Goal: Task Accomplishment & Management: Manage account settings

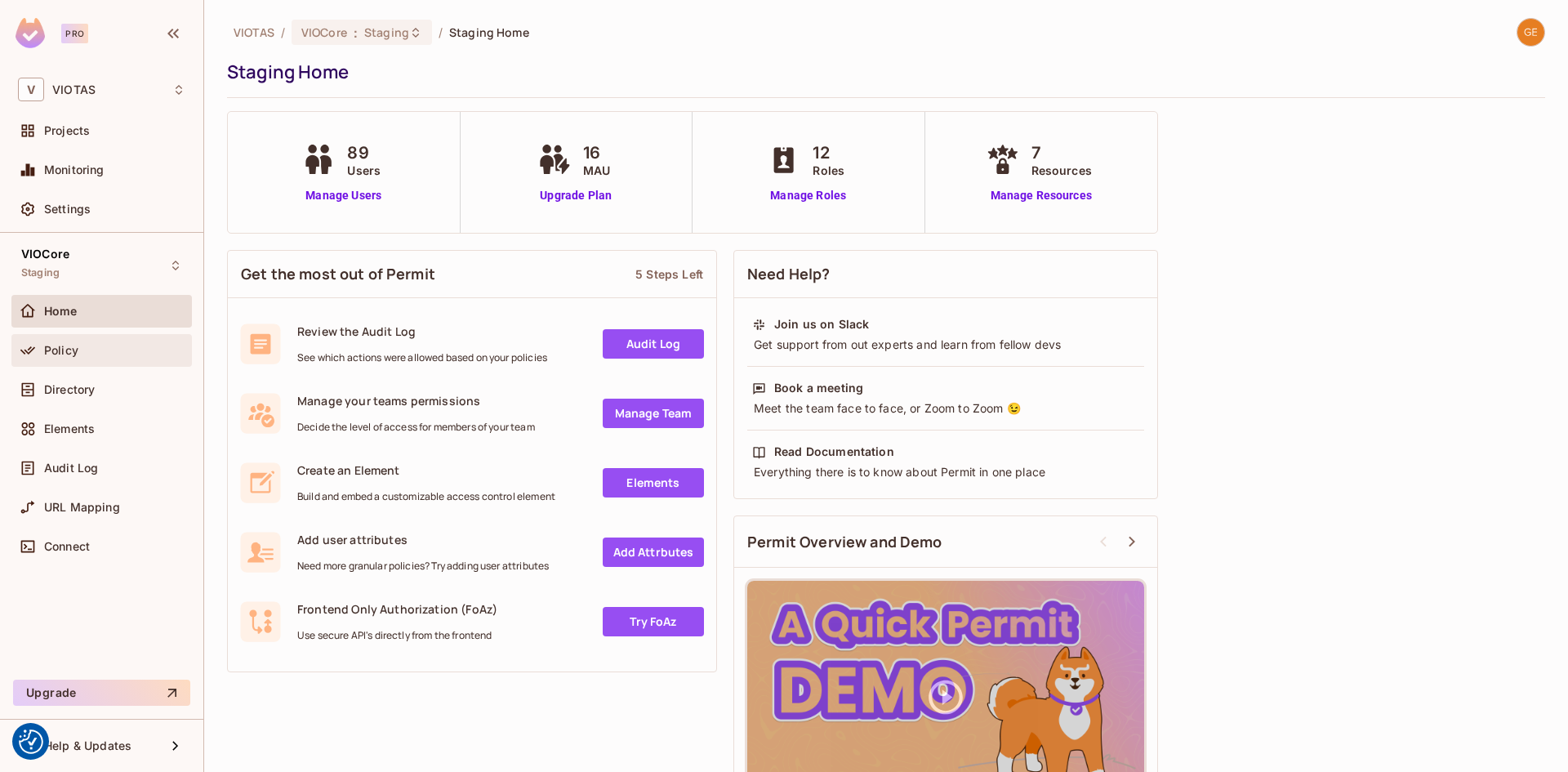
click at [70, 361] on div "Policy" at bounding box center [101, 351] width 180 height 32
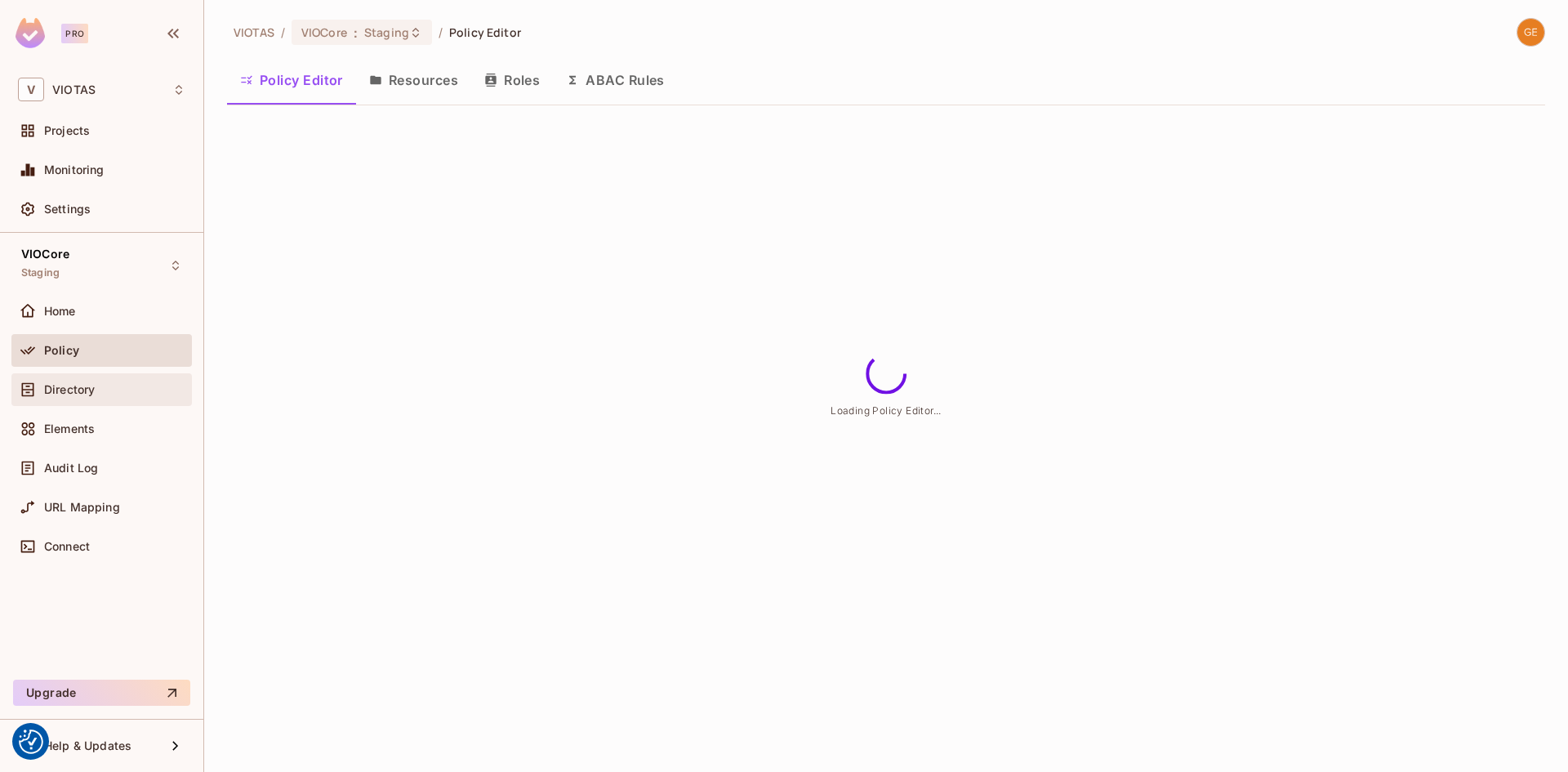
click at [70, 390] on span "Directory" at bounding box center [70, 389] width 51 height 13
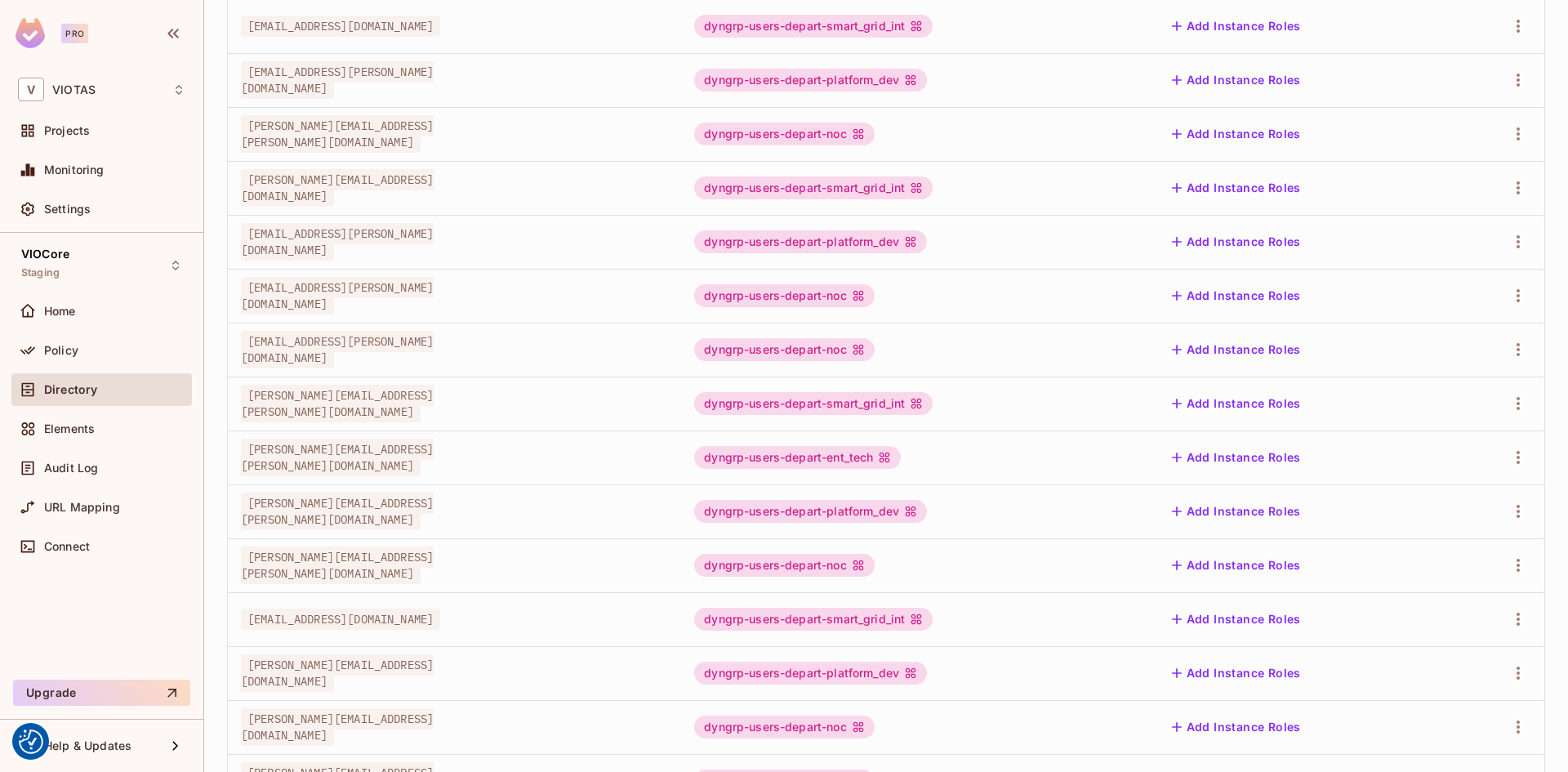
scroll to position [369, 0]
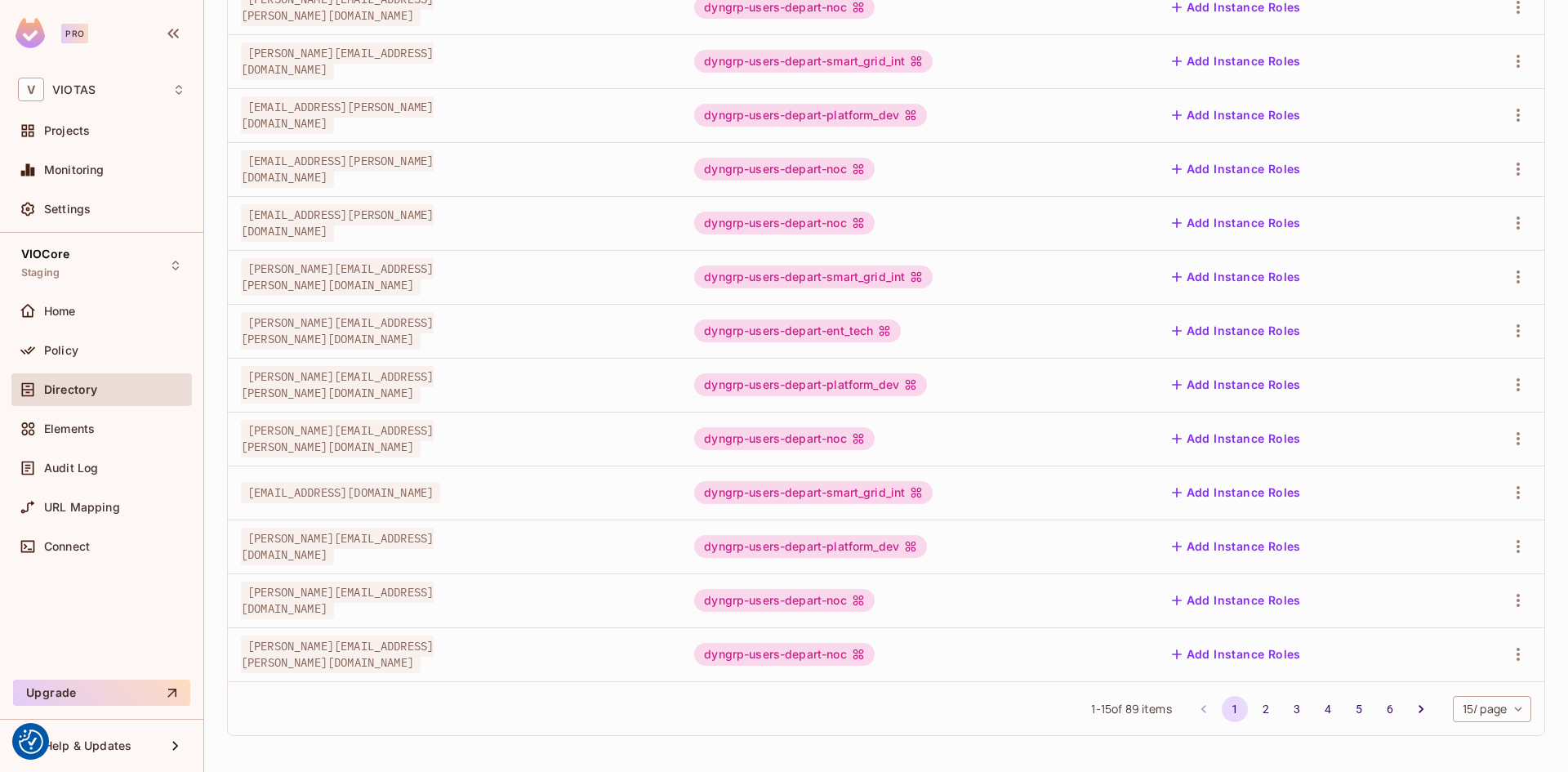
click at [1314, 712] on button "4" at bounding box center [1327, 709] width 26 height 26
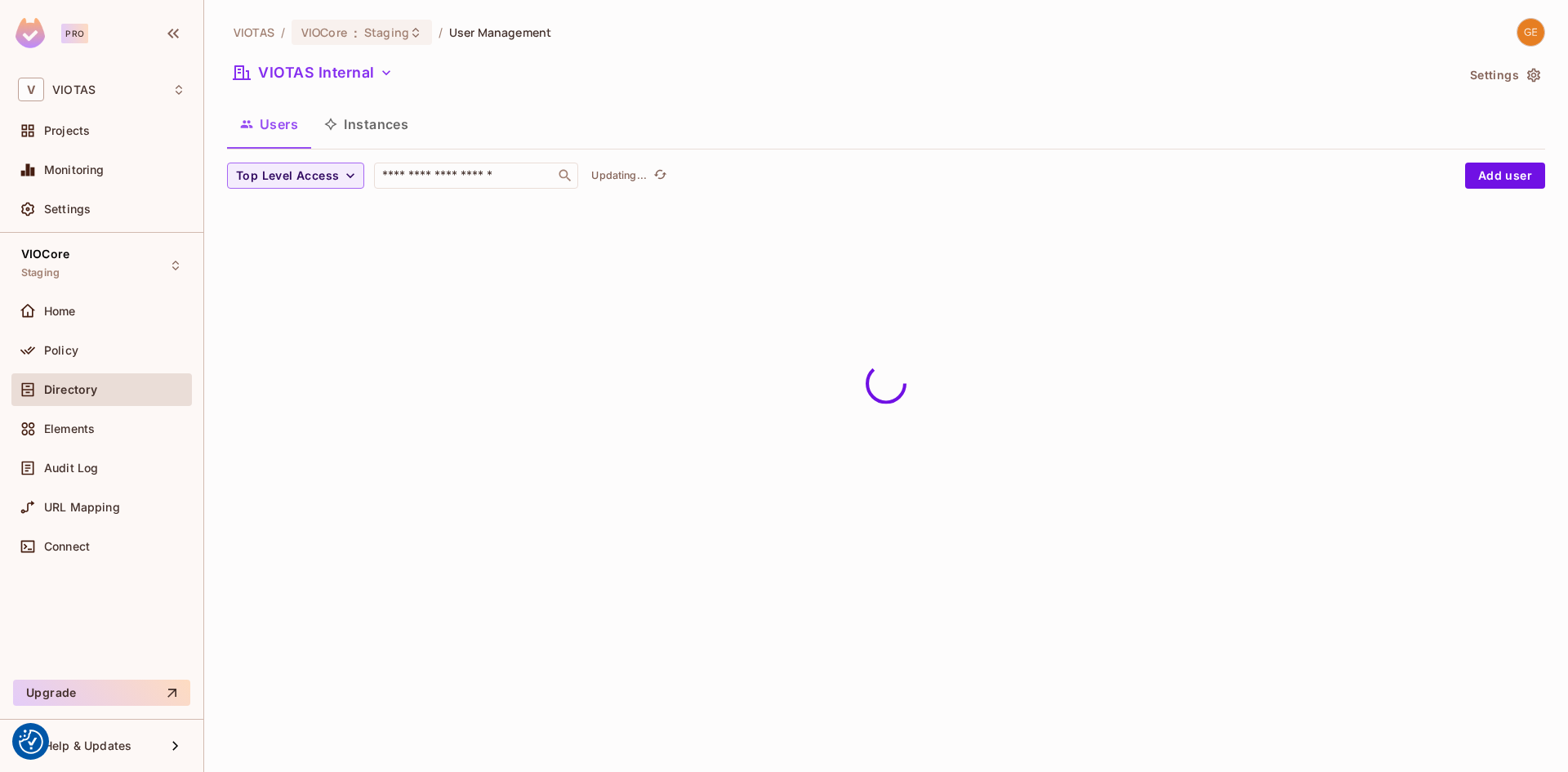
scroll to position [0, 0]
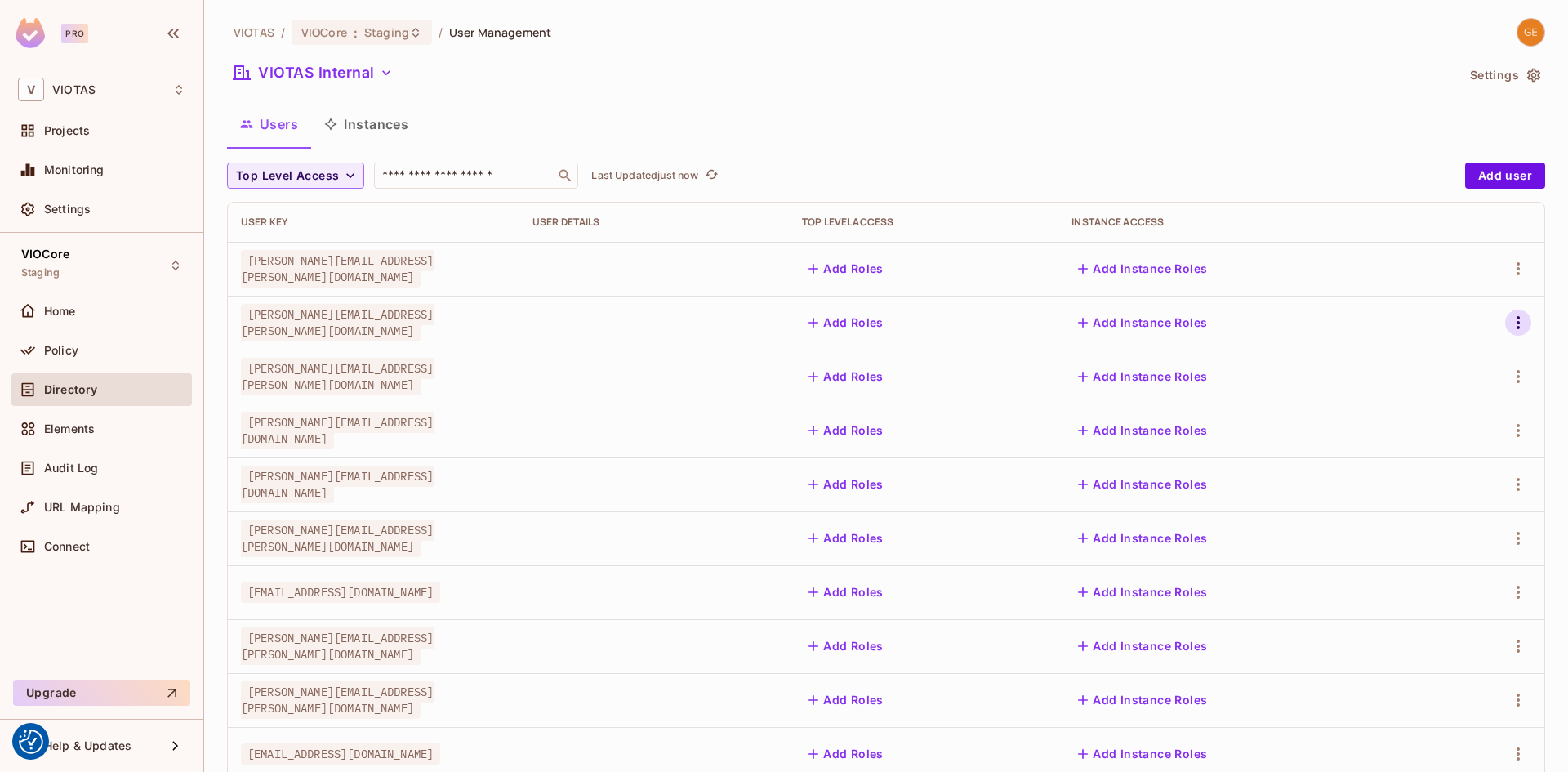
click at [1516, 329] on icon "button" at bounding box center [1518, 322] width 3 height 13
click at [1440, 391] on div "Edit Attributes" at bounding box center [1449, 396] width 81 height 16
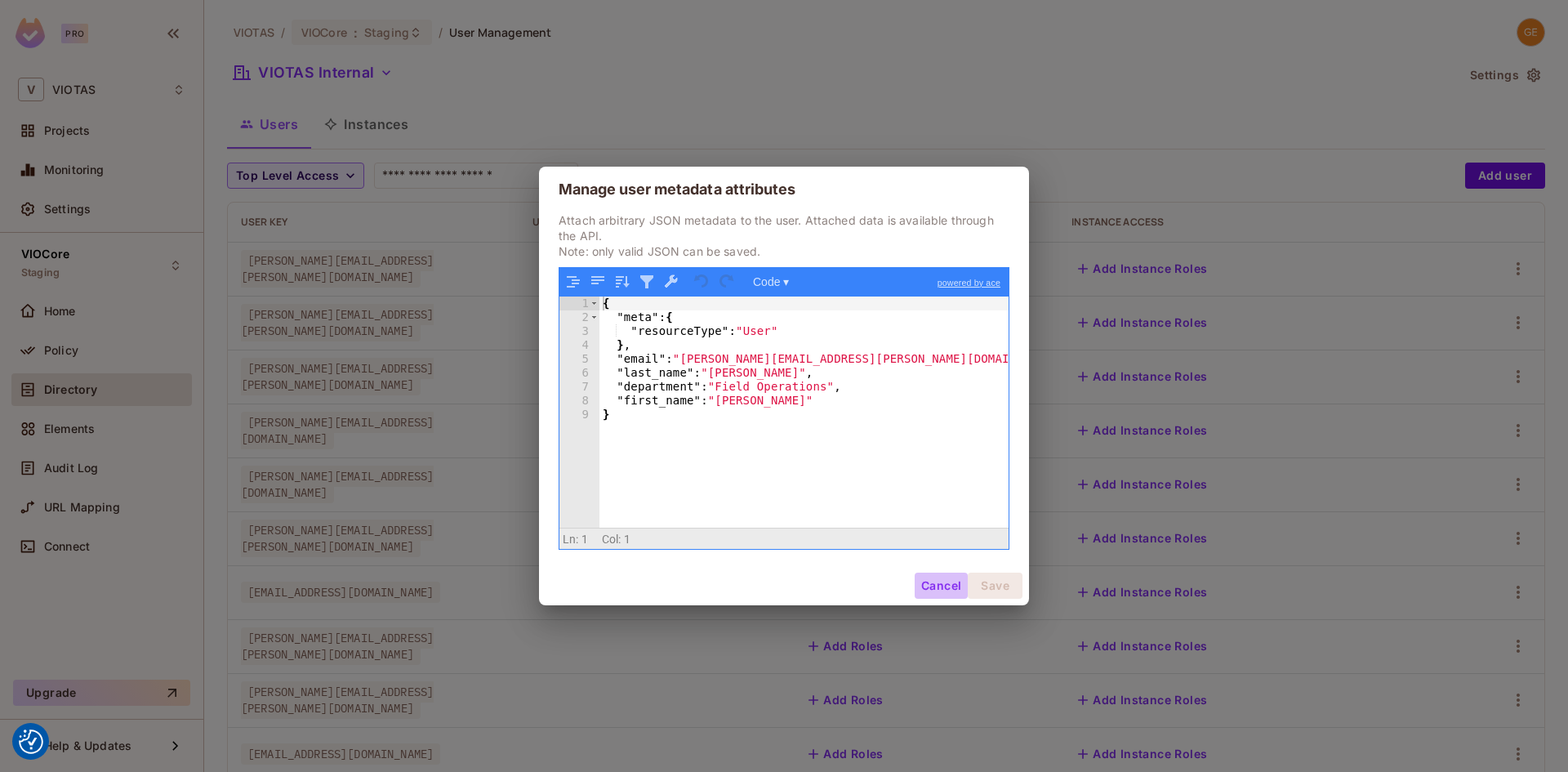
click at [925, 584] on button "Cancel" at bounding box center [941, 586] width 53 height 26
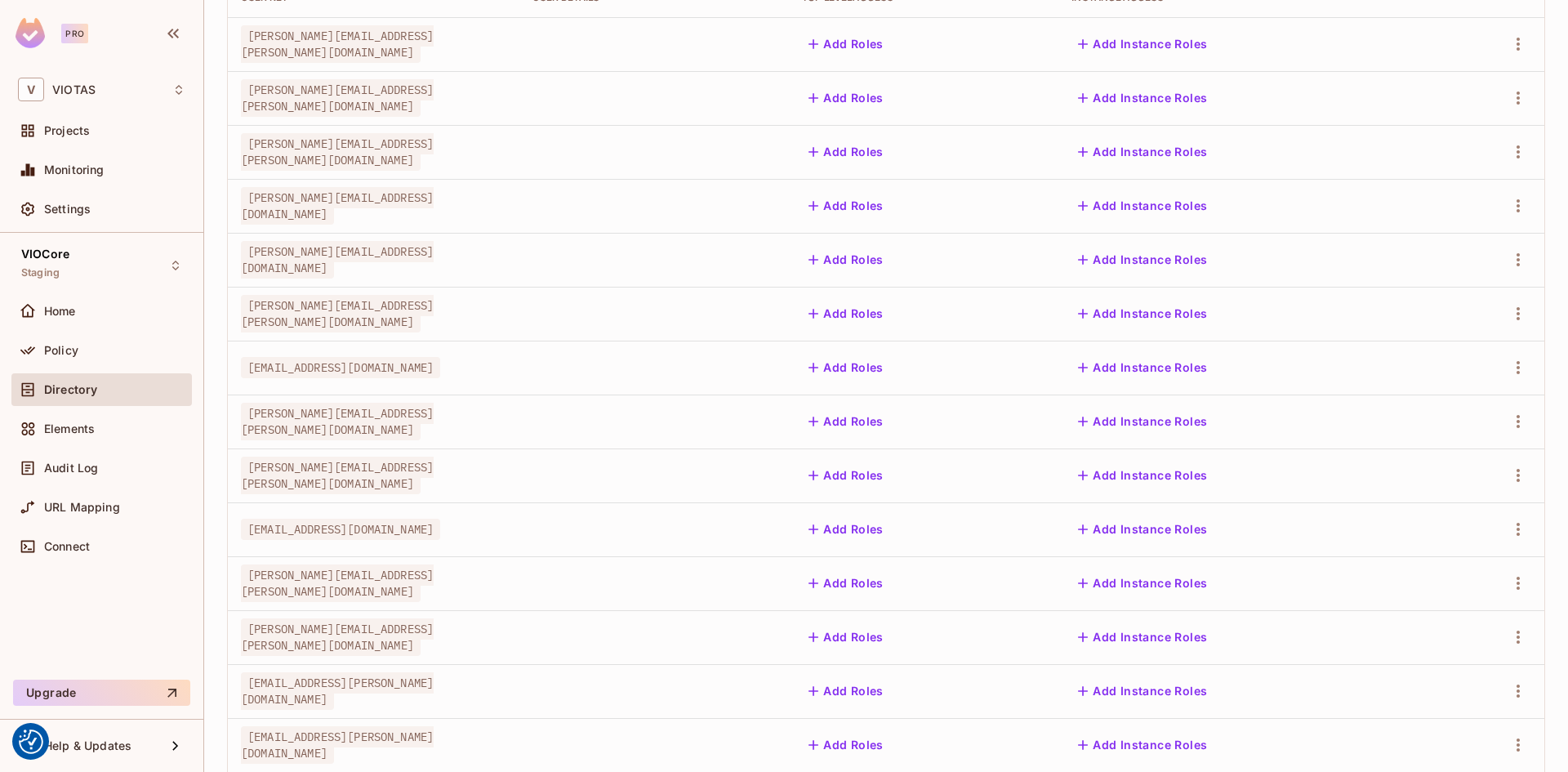
scroll to position [369, 0]
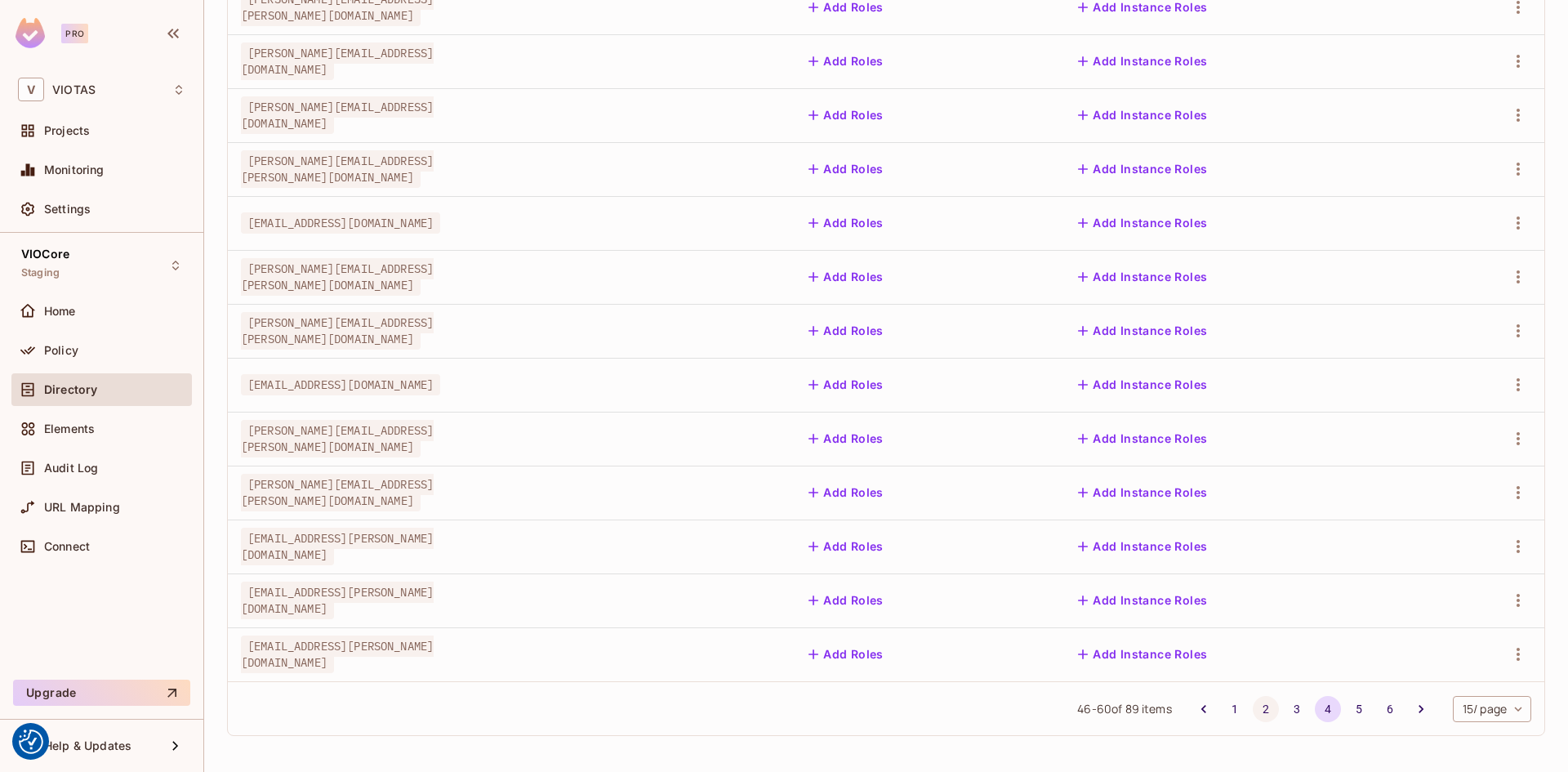
click at [1252, 712] on button "2" at bounding box center [1265, 709] width 26 height 26
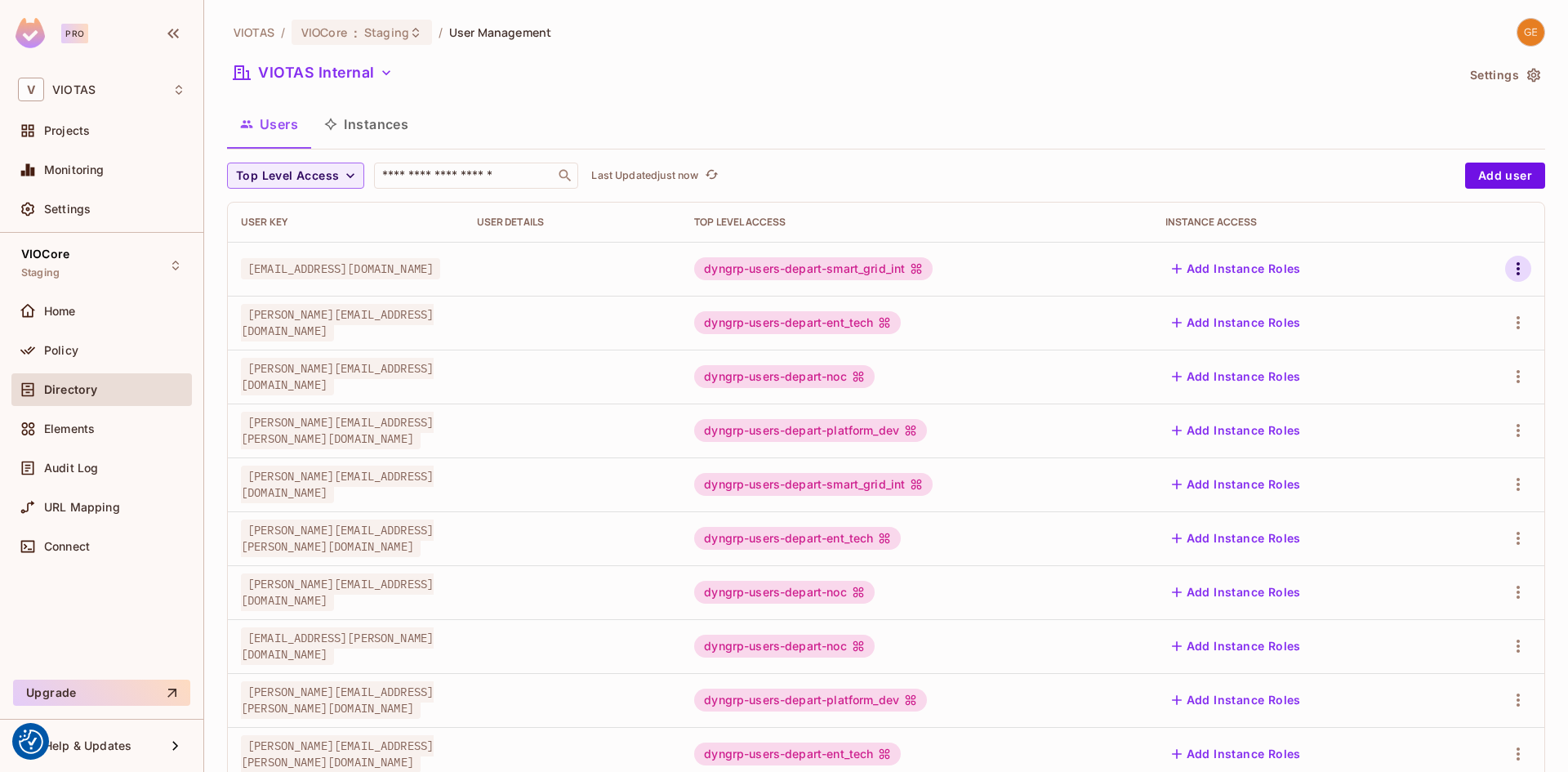
click at [1505, 282] on button "button" at bounding box center [1518, 268] width 26 height 26
click at [1455, 335] on div "Edit Attributes" at bounding box center [1449, 342] width 81 height 16
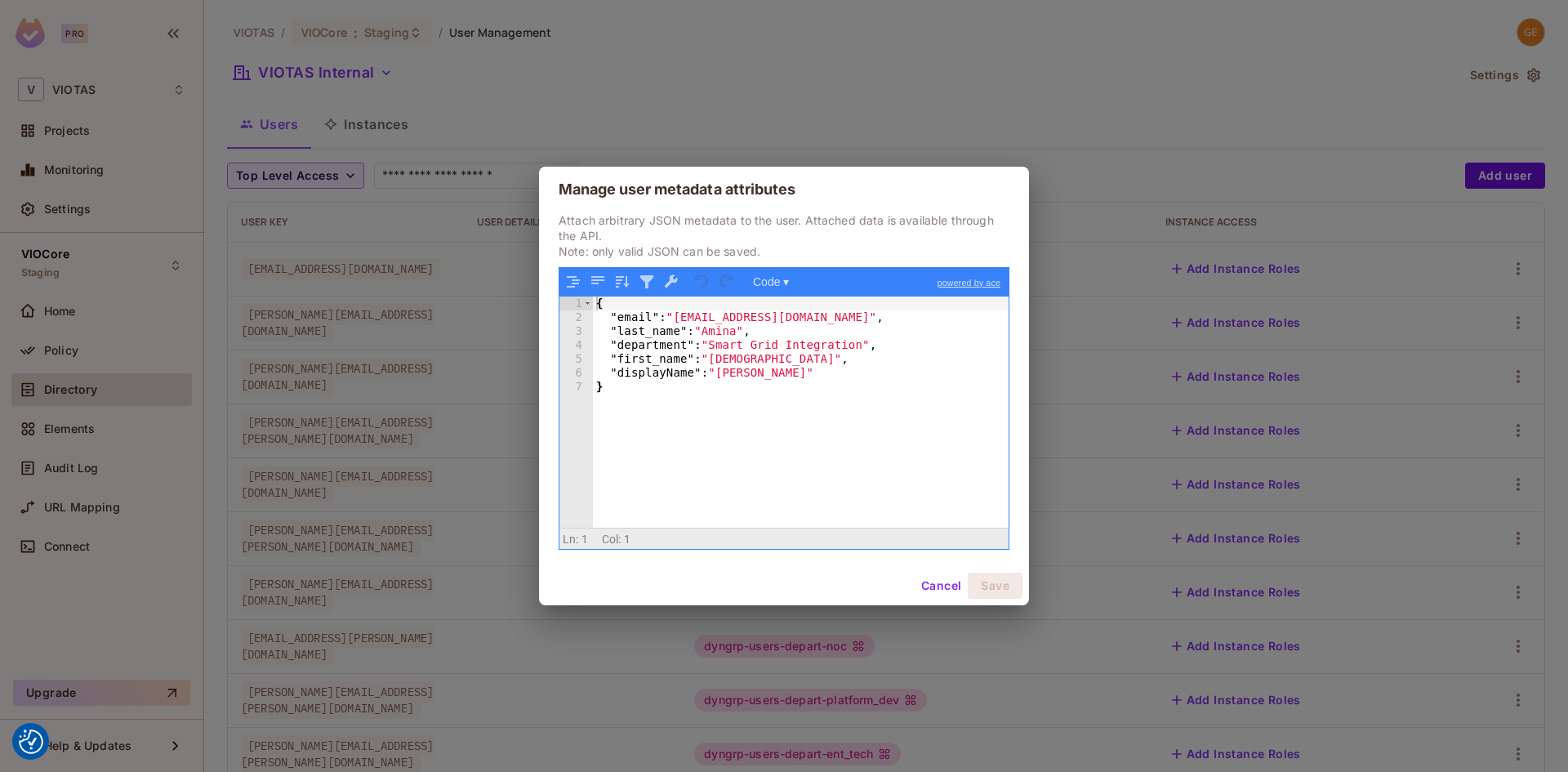
click at [925, 579] on button "Cancel" at bounding box center [941, 586] width 53 height 26
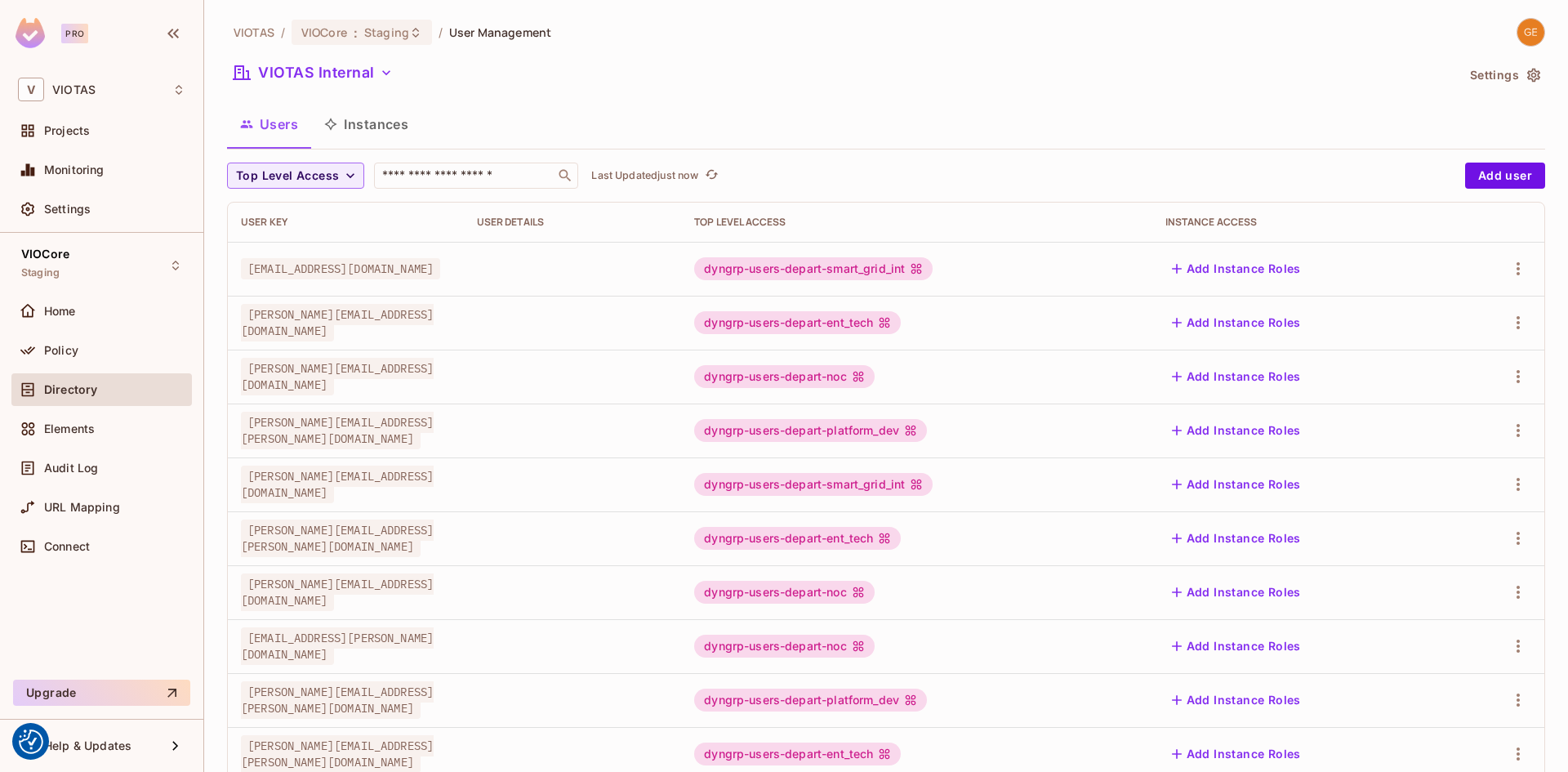
scroll to position [369, 0]
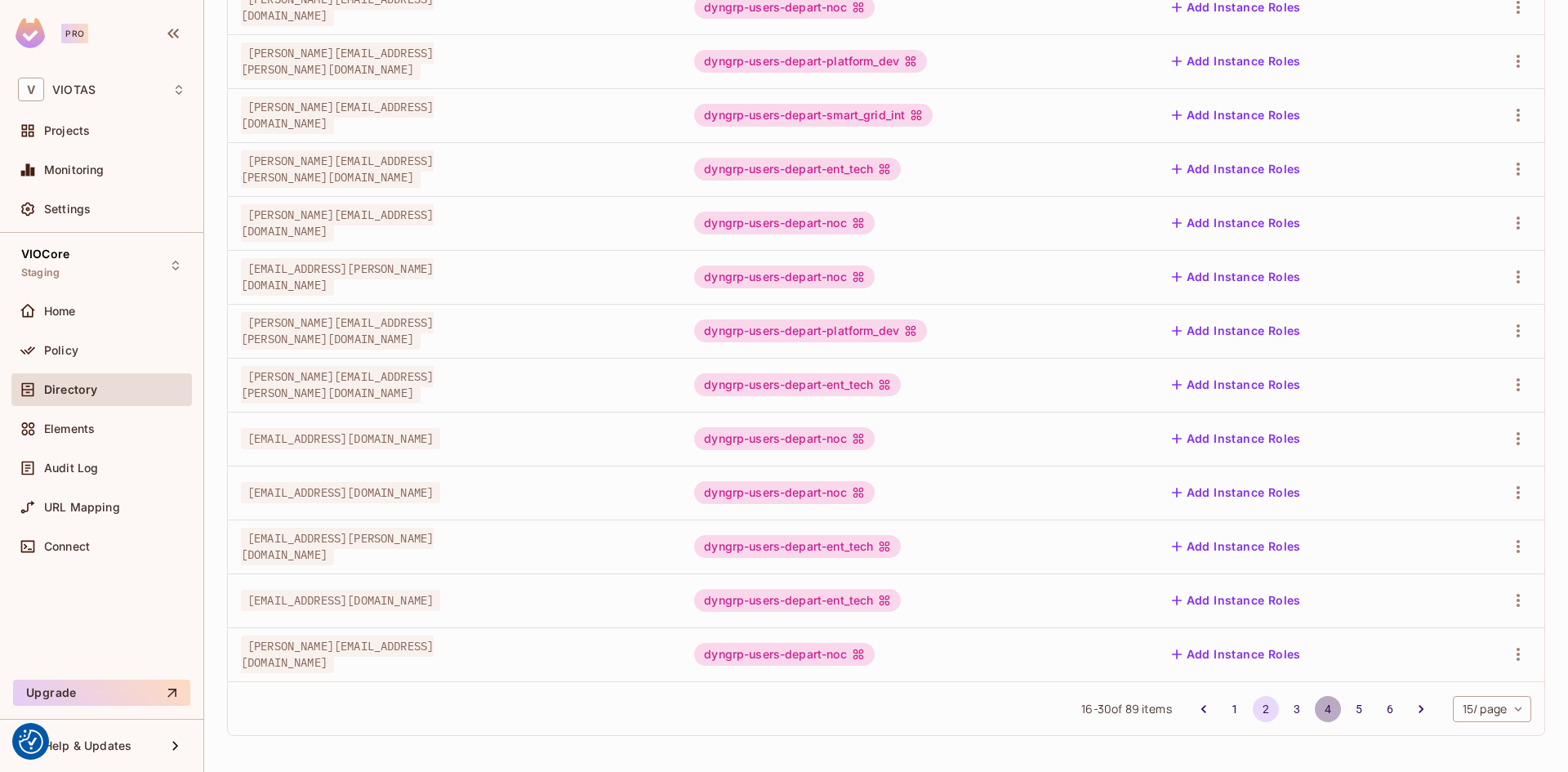
click at [1314, 705] on button "4" at bounding box center [1327, 709] width 26 height 26
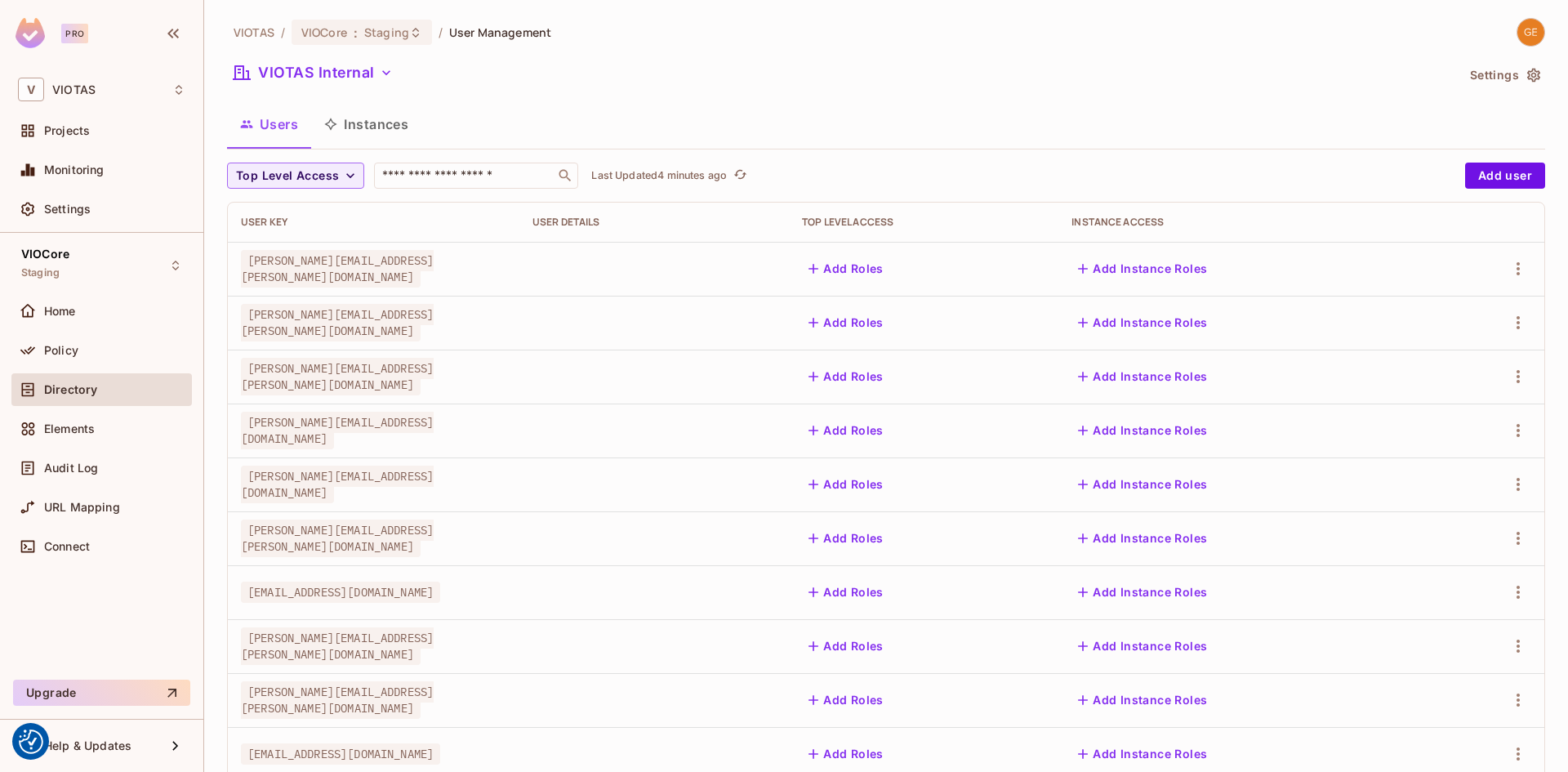
scroll to position [0, 0]
click at [1508, 267] on icon "button" at bounding box center [1518, 268] width 20 height 20
click at [1428, 314] on div "Edit" at bounding box center [1420, 306] width 22 height 16
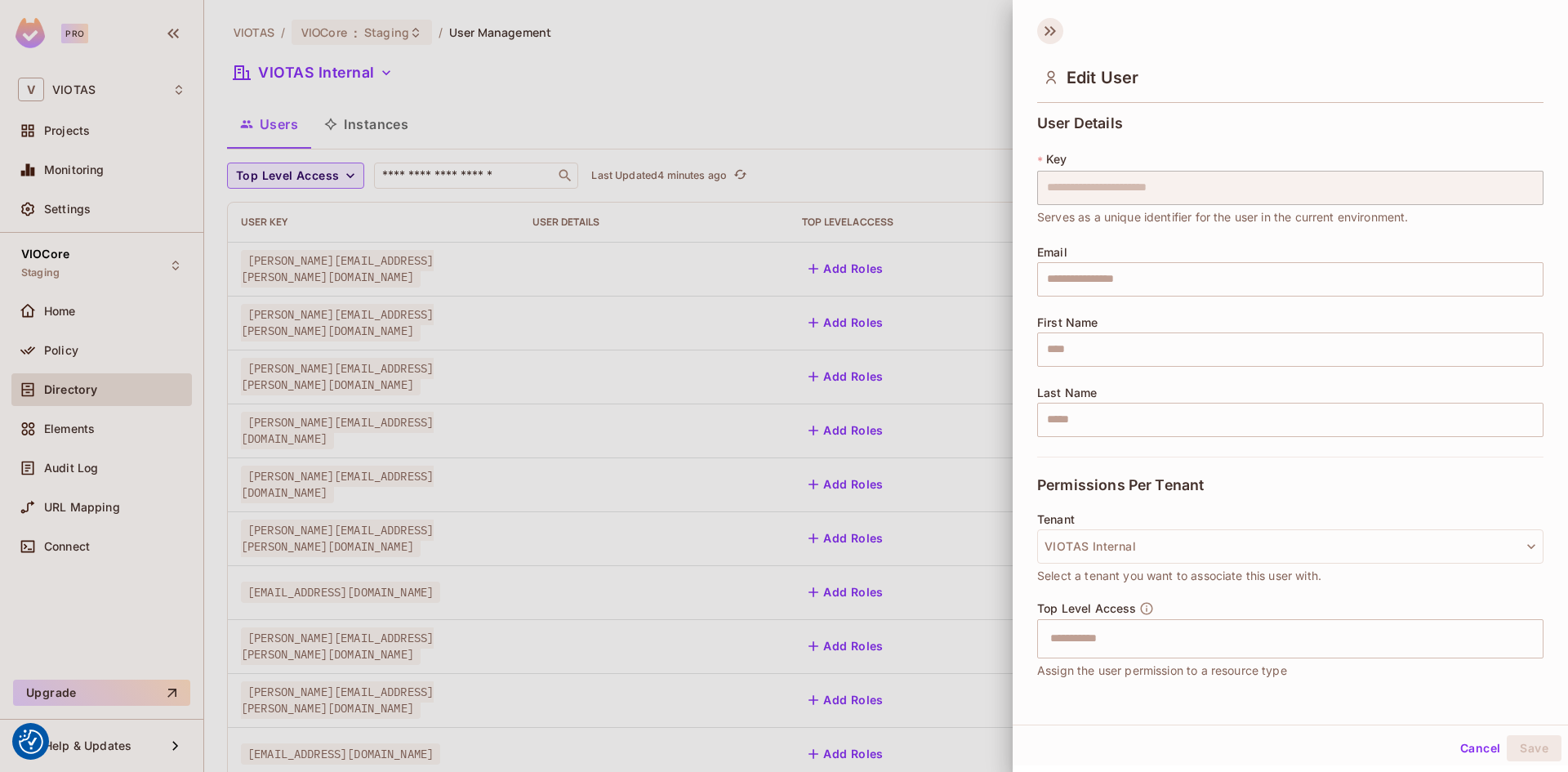
click at [1047, 26] on icon at bounding box center [1050, 31] width 26 height 26
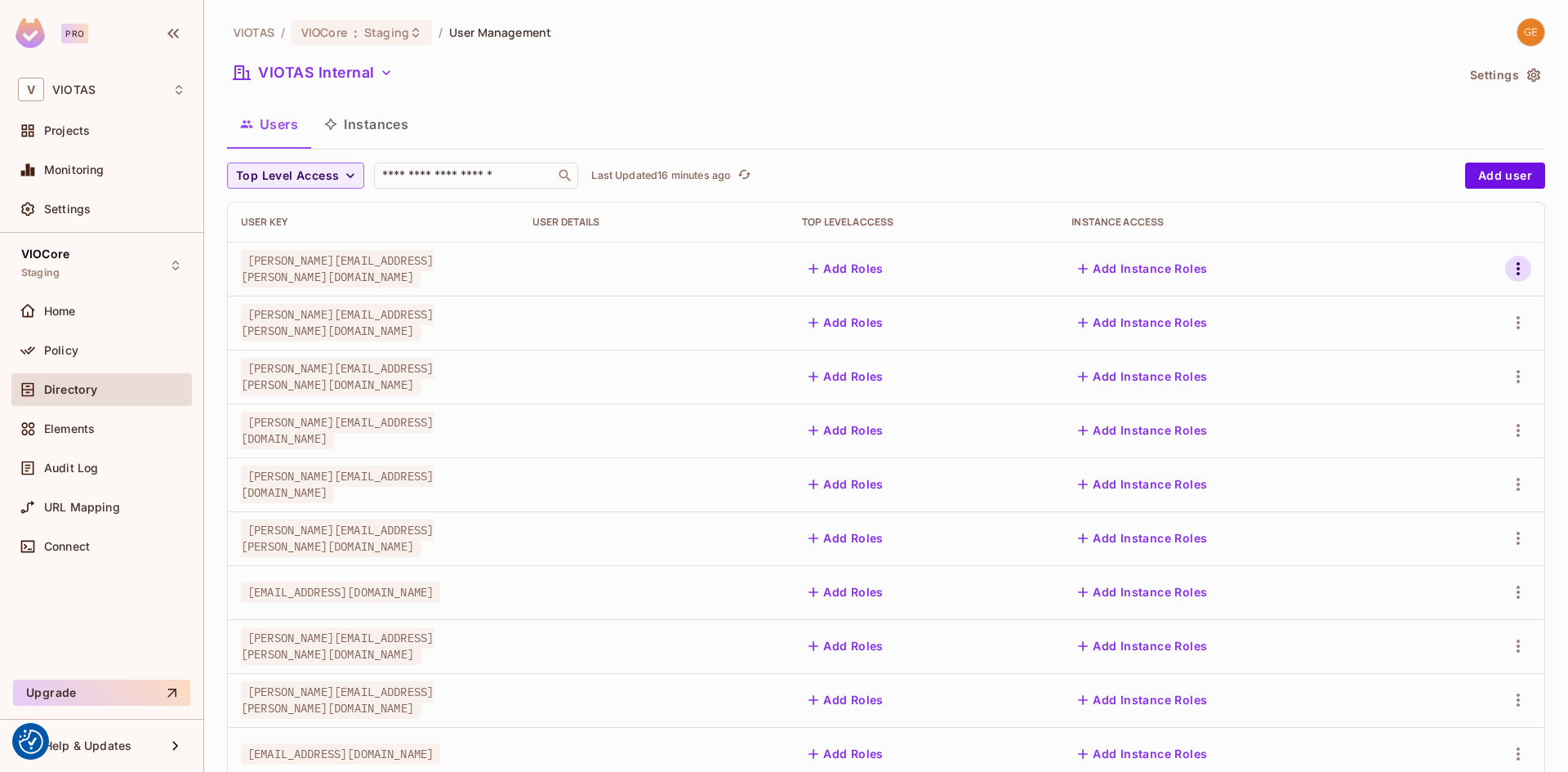
click at [1513, 276] on icon "button" at bounding box center [1518, 268] width 20 height 20
click at [1446, 333] on span "Edit Attributes" at bounding box center [1449, 342] width 91 height 26
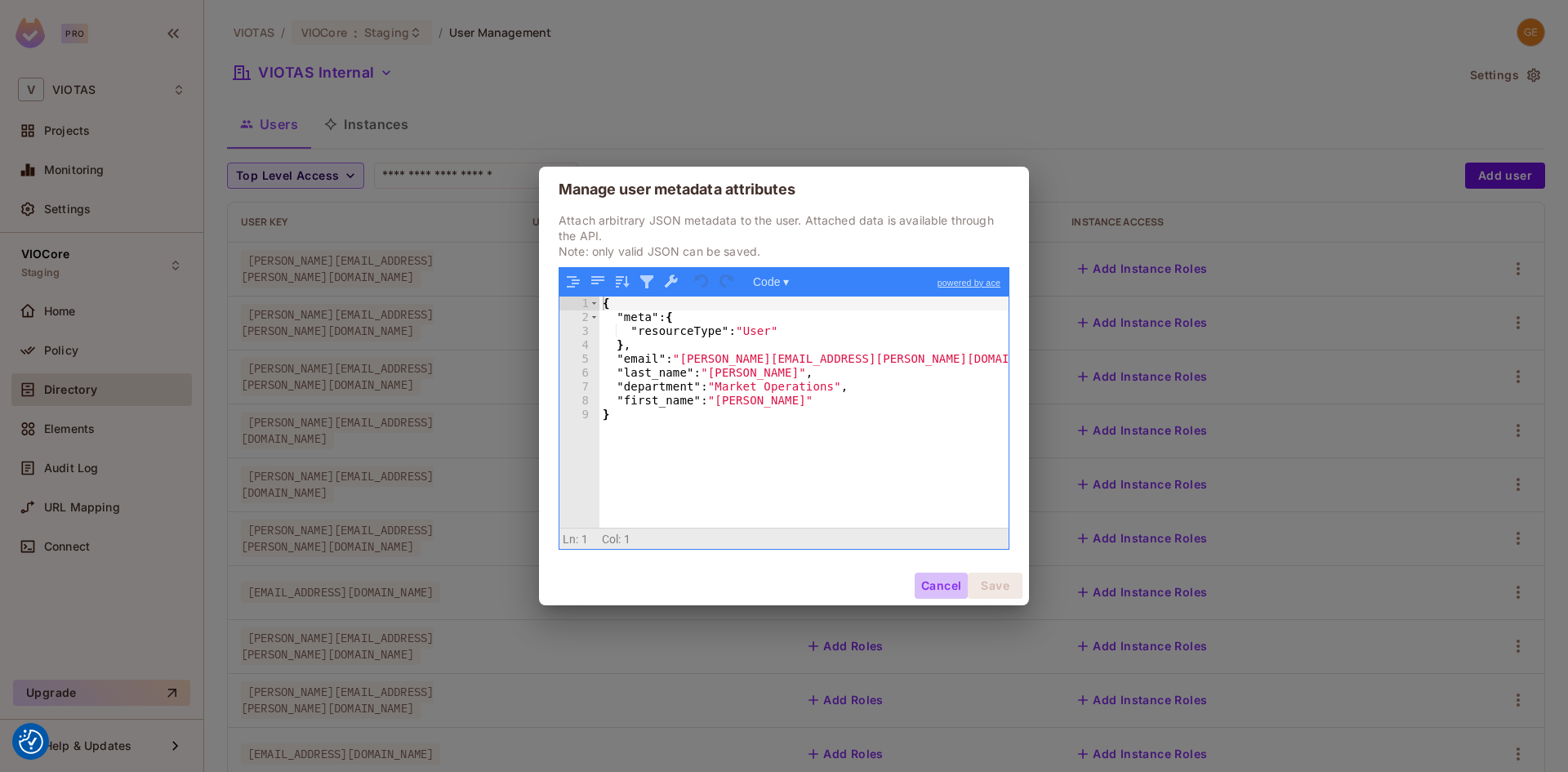
click at [945, 580] on button "Cancel" at bounding box center [941, 586] width 53 height 26
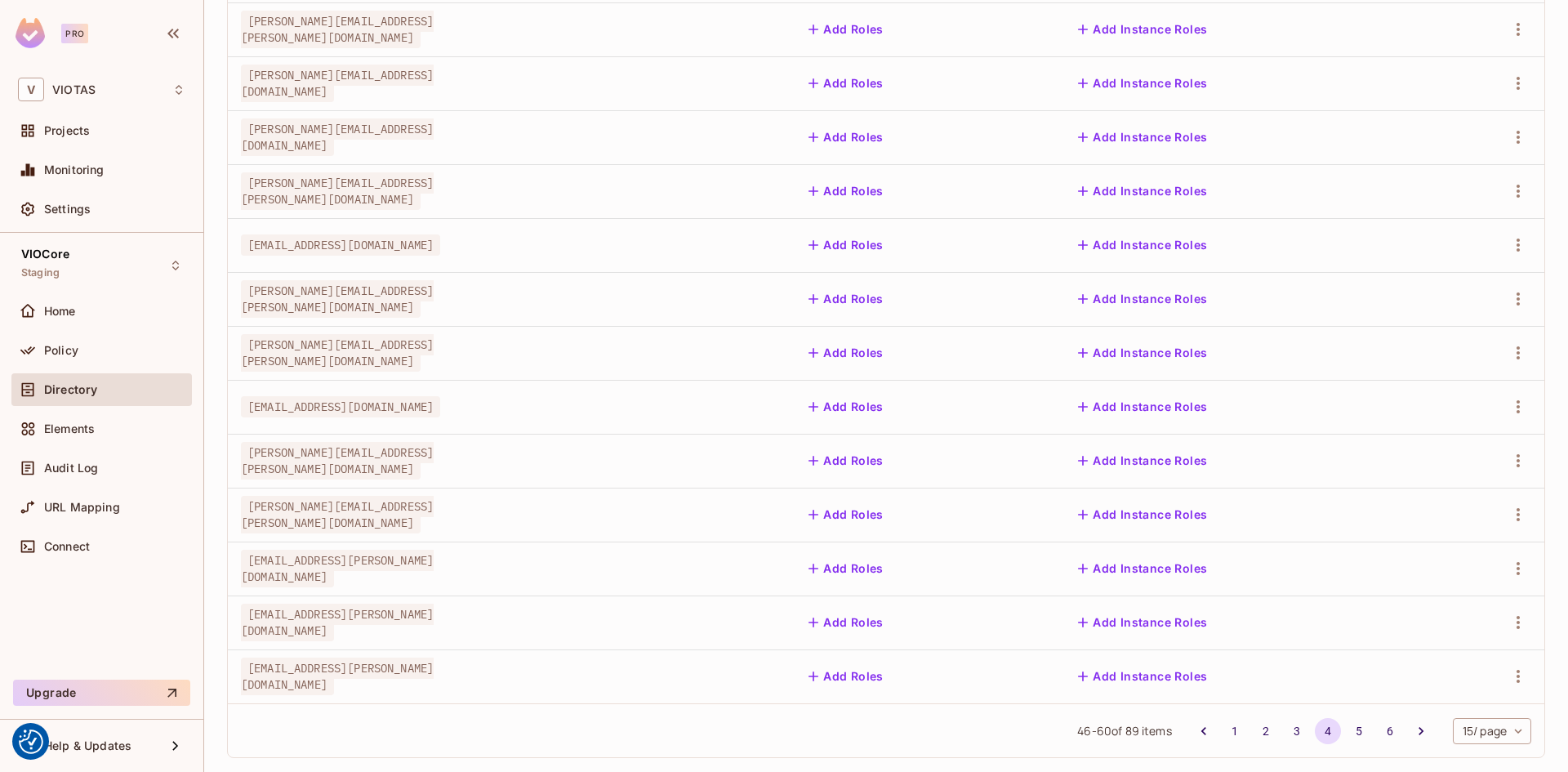
scroll to position [369, 0]
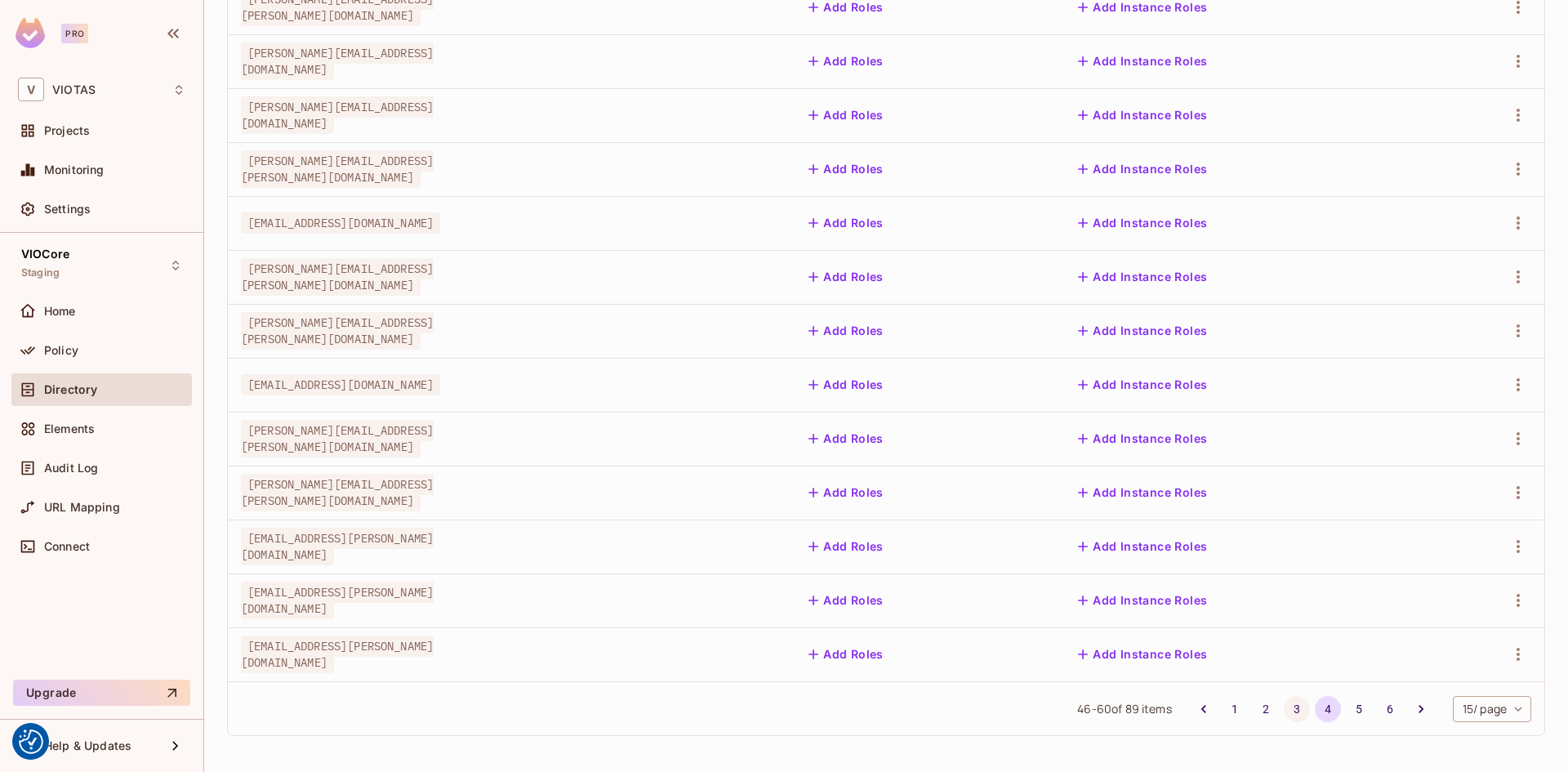
click at [1284, 709] on button "3" at bounding box center [1297, 709] width 26 height 26
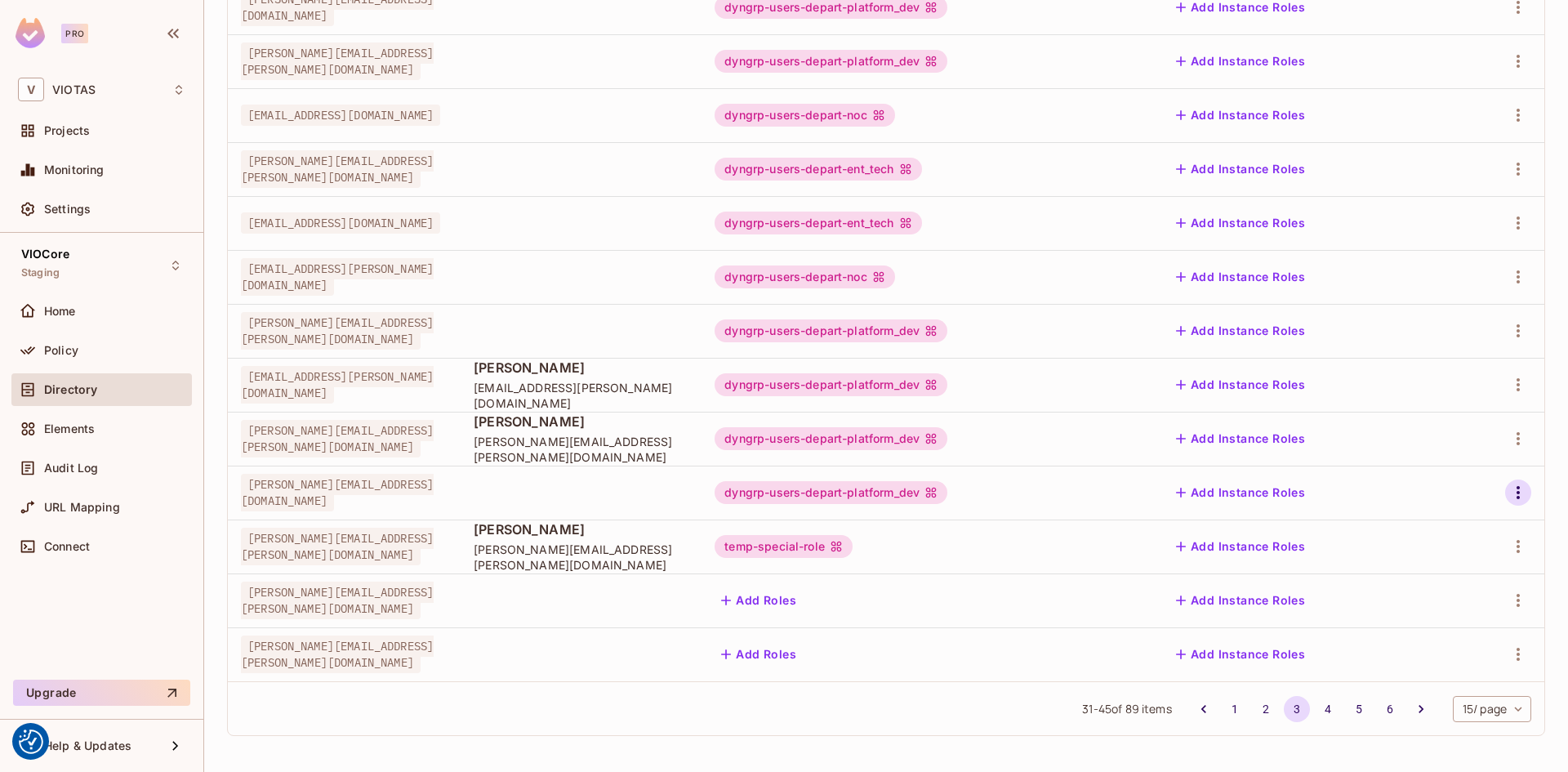
click at [1508, 497] on icon "button" at bounding box center [1518, 492] width 20 height 20
click at [1445, 523] on li "Edit" at bounding box center [1435, 530] width 145 height 36
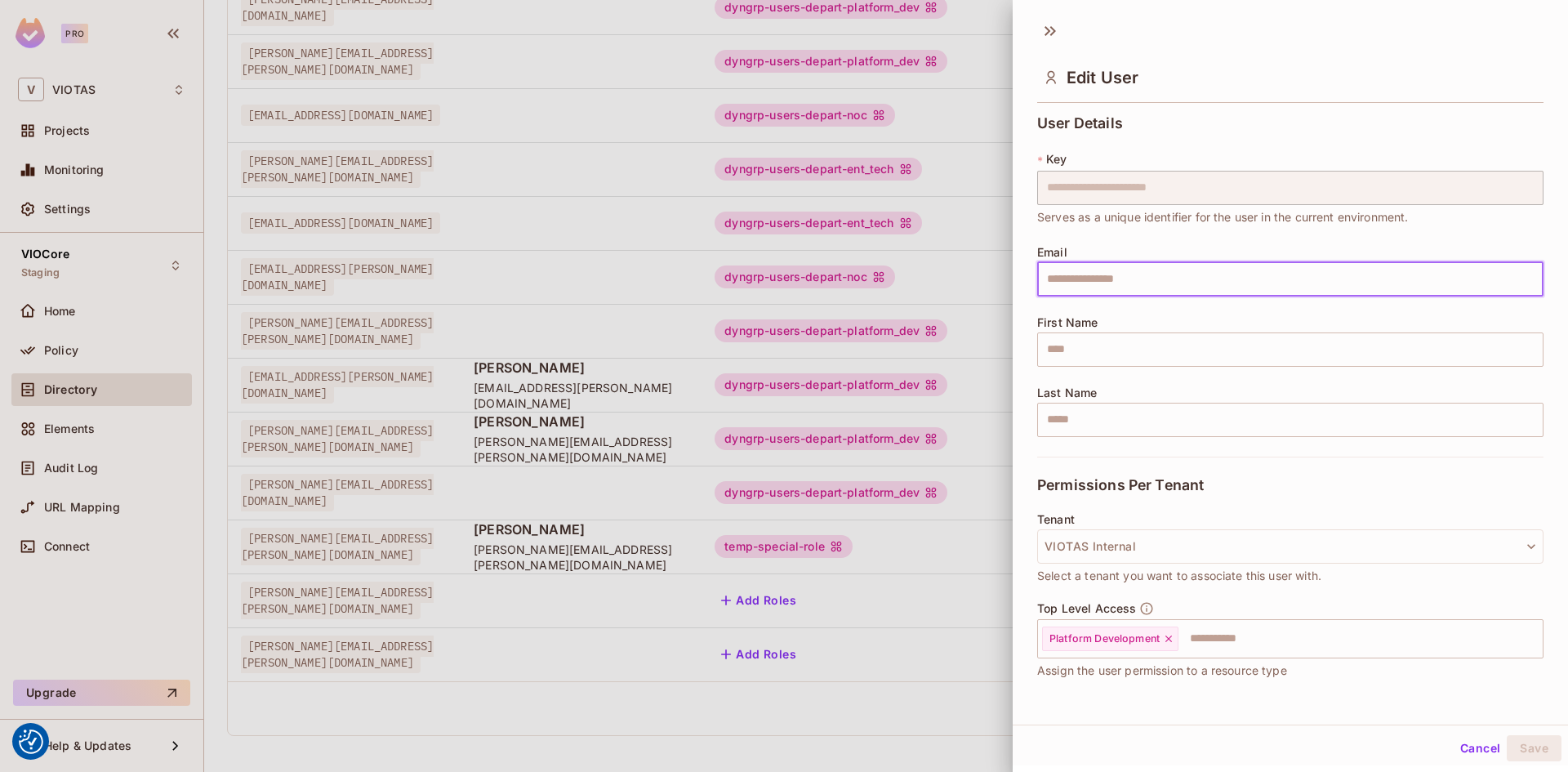
click at [1132, 272] on input "text" at bounding box center [1290, 279] width 506 height 34
click at [1102, 254] on div "Email ​" at bounding box center [1290, 272] width 506 height 51
click at [1453, 742] on button "Cancel" at bounding box center [1480, 748] width 53 height 26
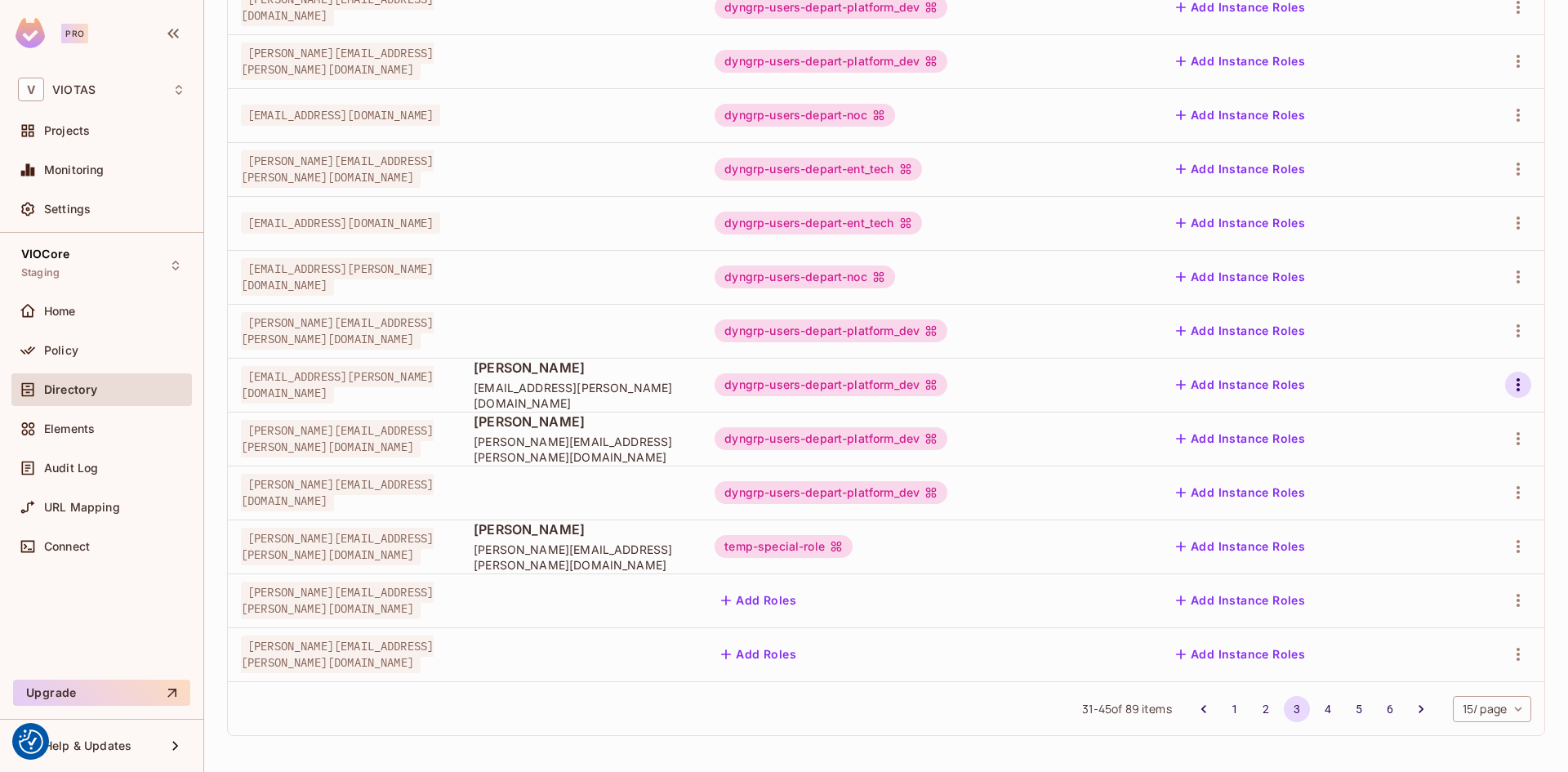
click at [1516, 380] on icon "button" at bounding box center [1518, 384] width 3 height 13
click at [1445, 422] on li "Edit" at bounding box center [1435, 422] width 145 height 36
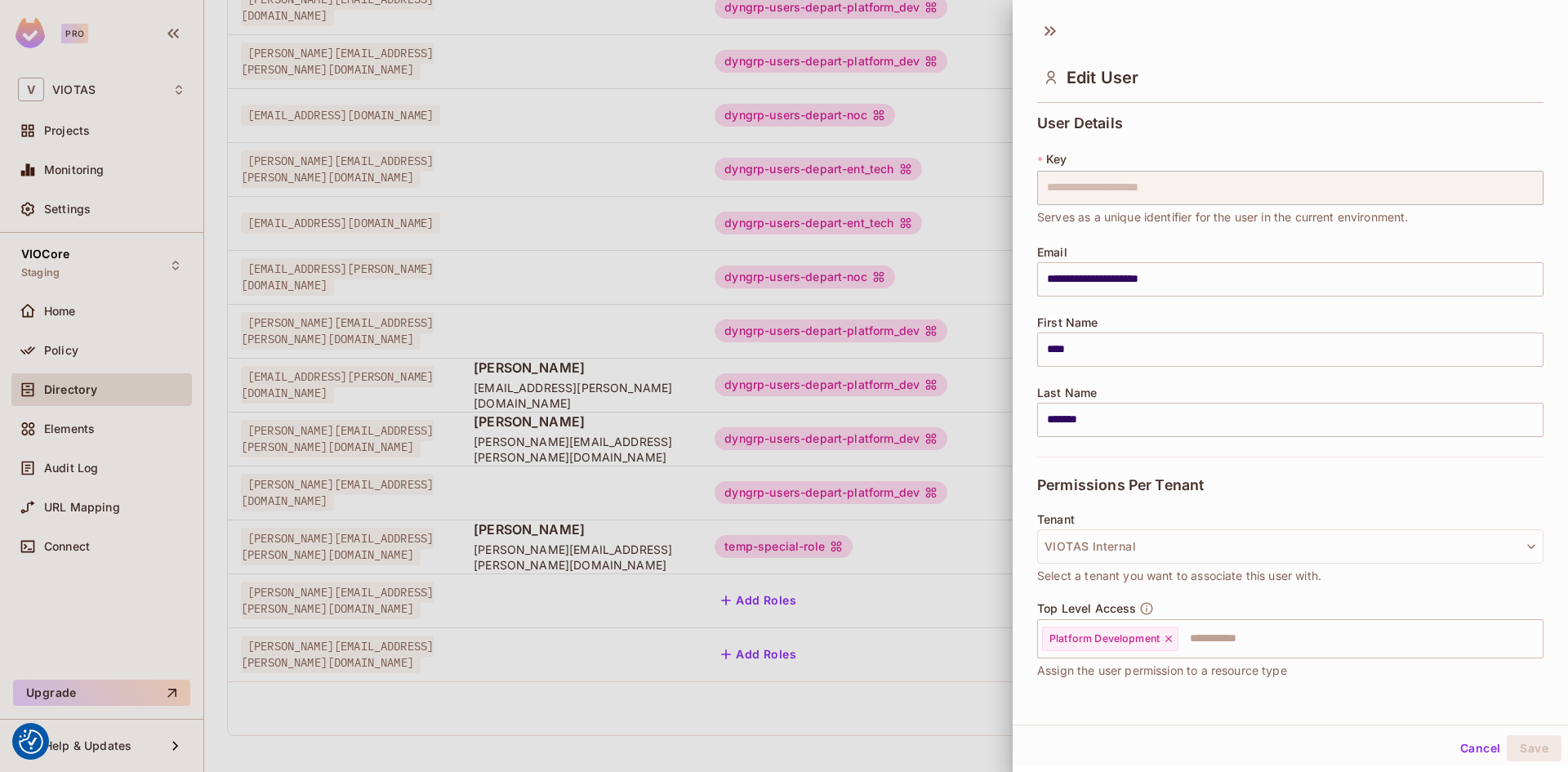
click at [1457, 750] on button "Cancel" at bounding box center [1480, 748] width 53 height 26
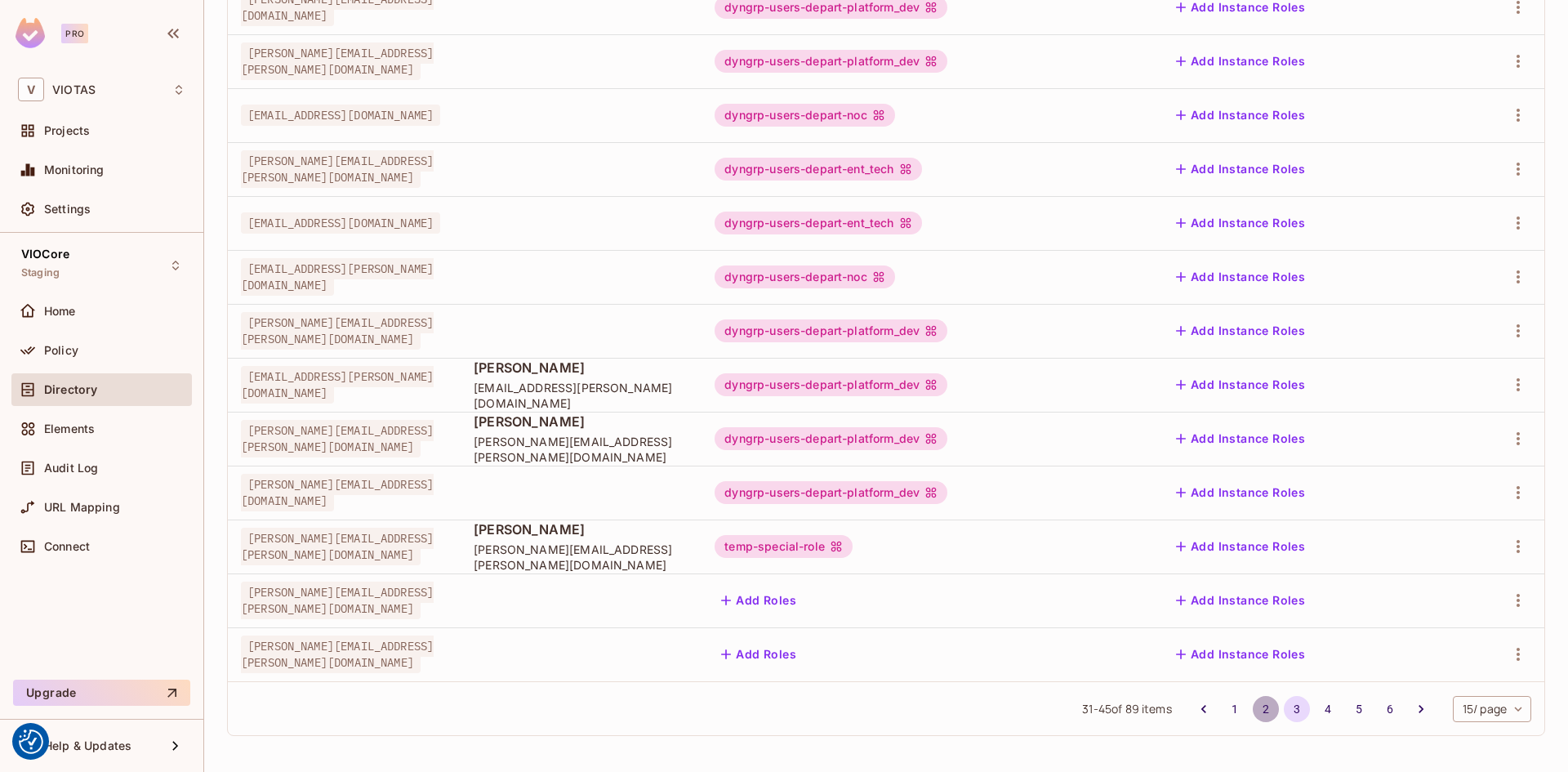
click at [1252, 708] on button "2" at bounding box center [1265, 709] width 26 height 26
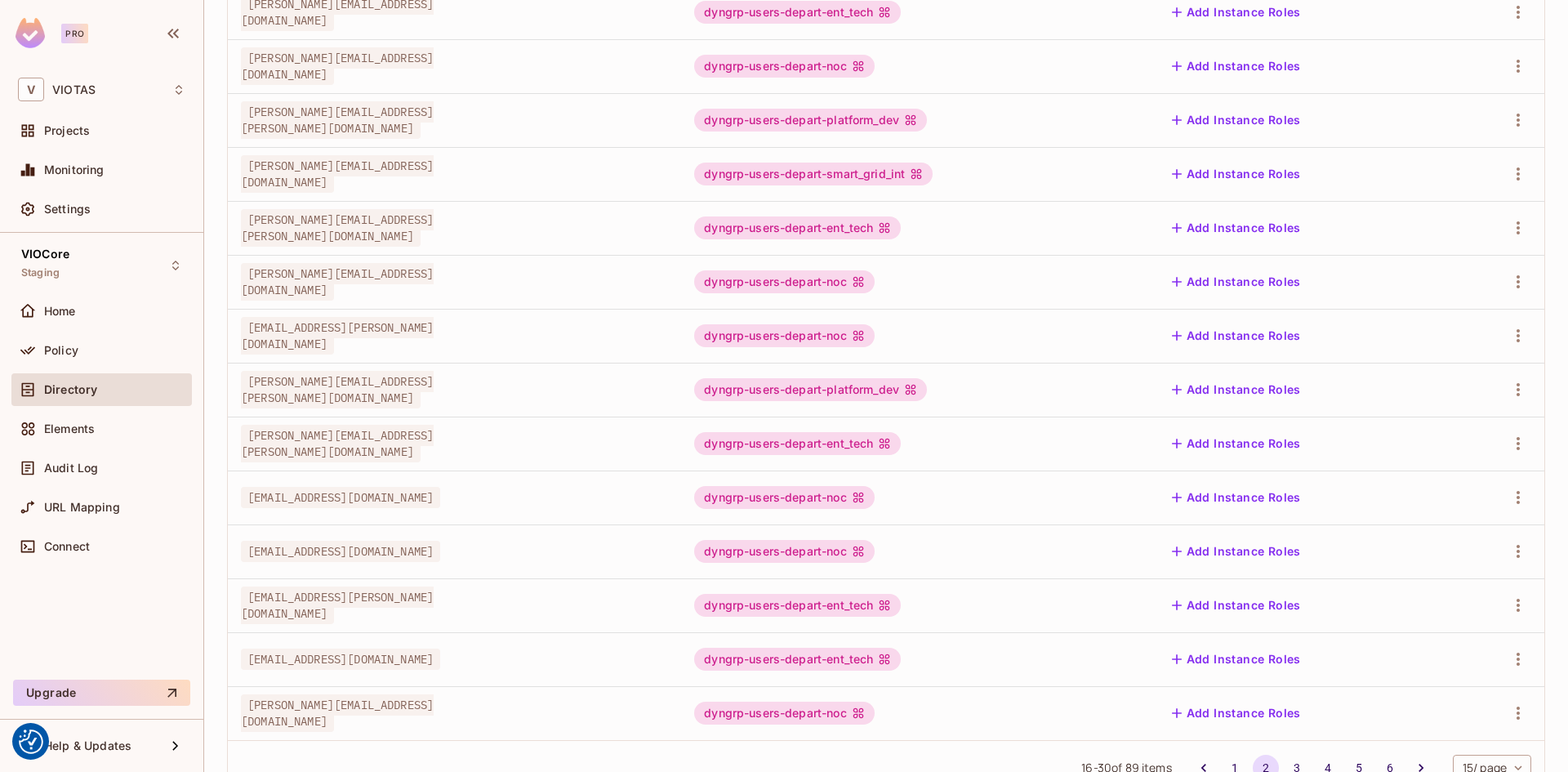
scroll to position [327, 0]
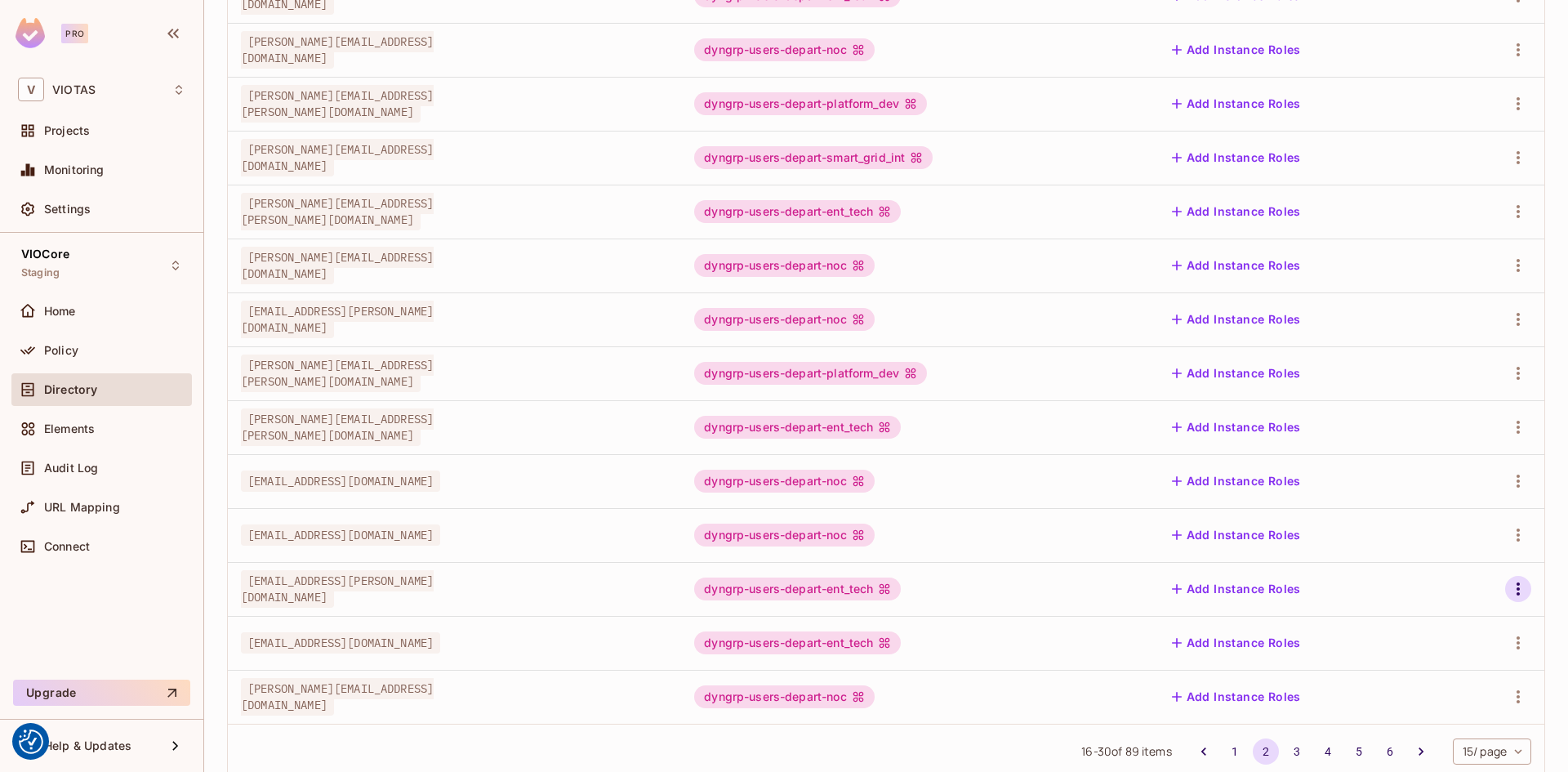
click at [1508, 582] on icon "button" at bounding box center [1518, 589] width 20 height 20
click at [1443, 661] on div "Edit Attributes" at bounding box center [1449, 662] width 81 height 16
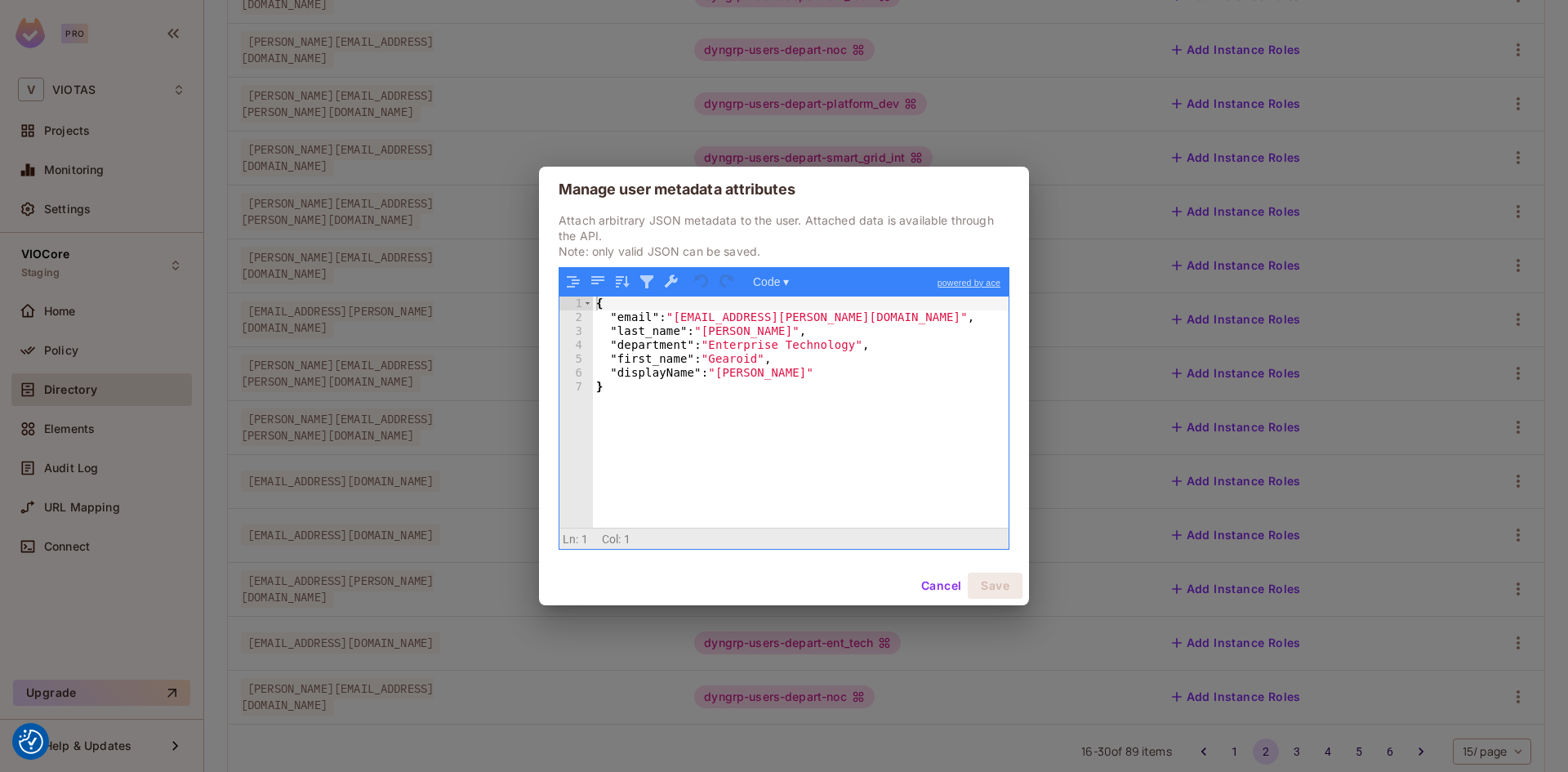
click at [944, 585] on button "Cancel" at bounding box center [941, 586] width 53 height 26
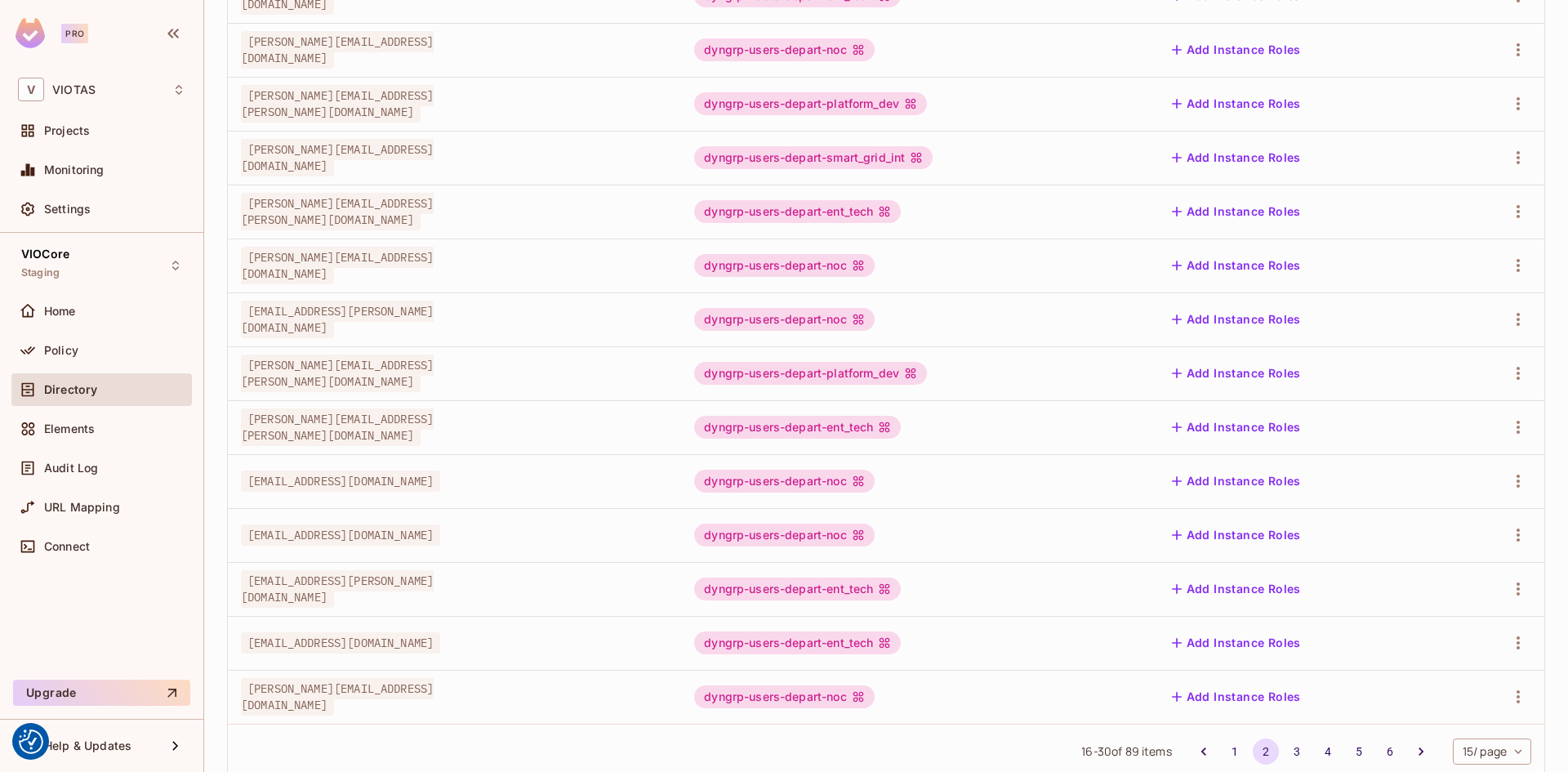
scroll to position [0, 0]
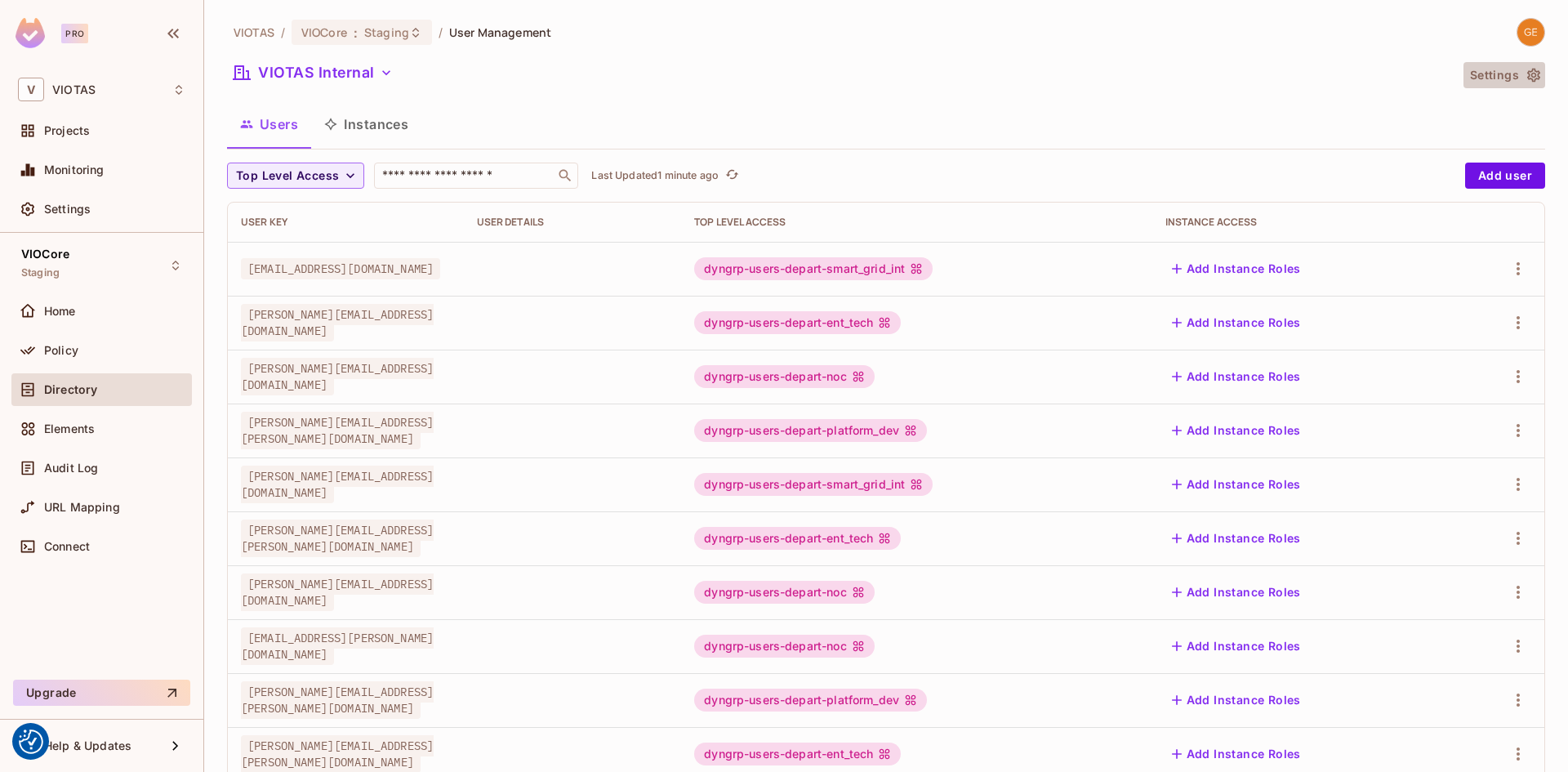
click at [1525, 77] on icon "button" at bounding box center [1533, 75] width 16 height 16
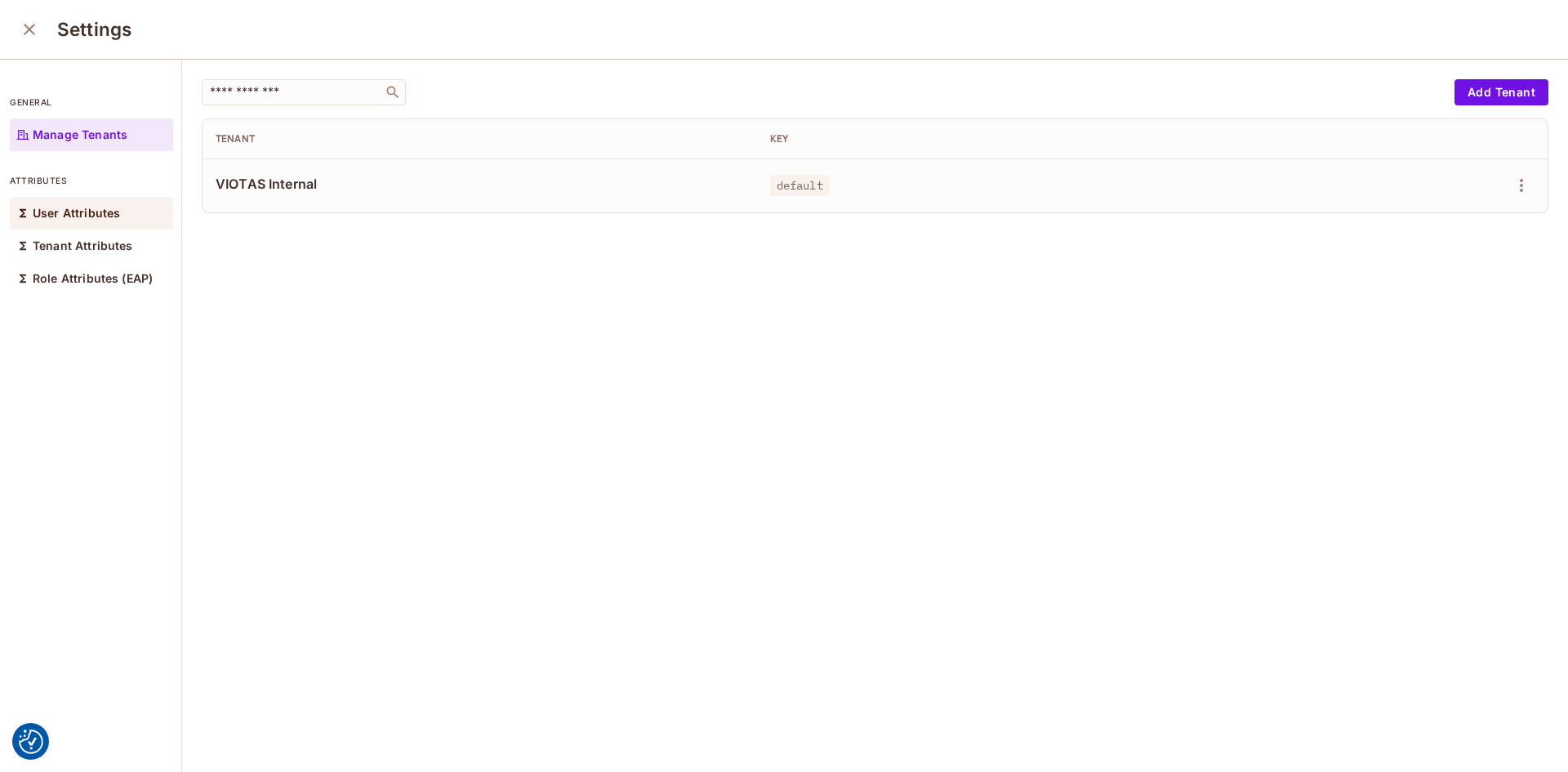
click at [87, 209] on p "User Attributes" at bounding box center [76, 213] width 88 height 13
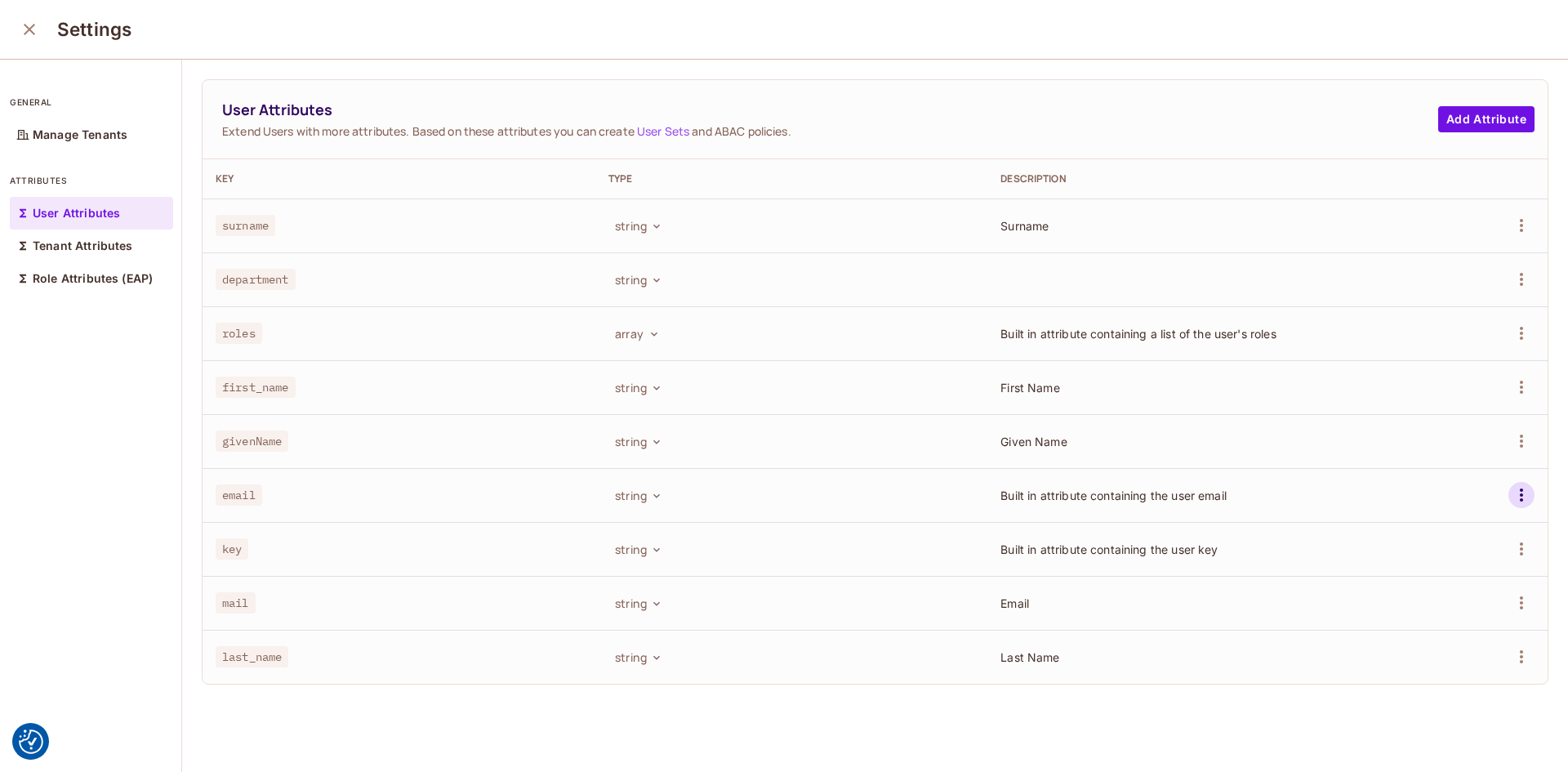
click at [1512, 497] on icon "button" at bounding box center [1521, 495] width 20 height 20
click at [1496, 497] on div at bounding box center [784, 386] width 1568 height 772
click at [29, 29] on icon "close" at bounding box center [29, 29] width 11 height 11
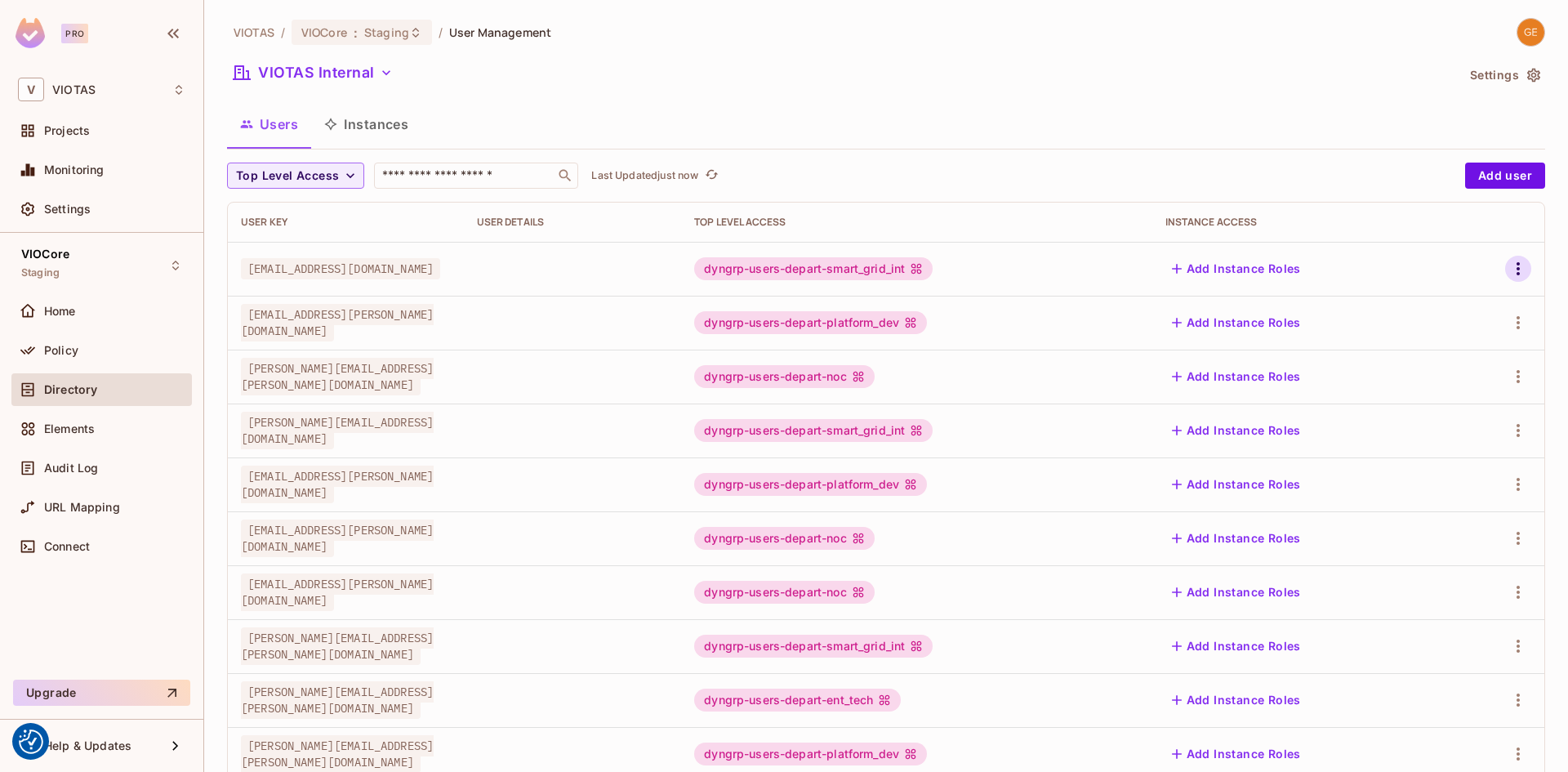
click at [1509, 272] on icon "button" at bounding box center [1518, 268] width 20 height 20
click at [1435, 333] on span "Edit Attributes" at bounding box center [1449, 342] width 91 height 26
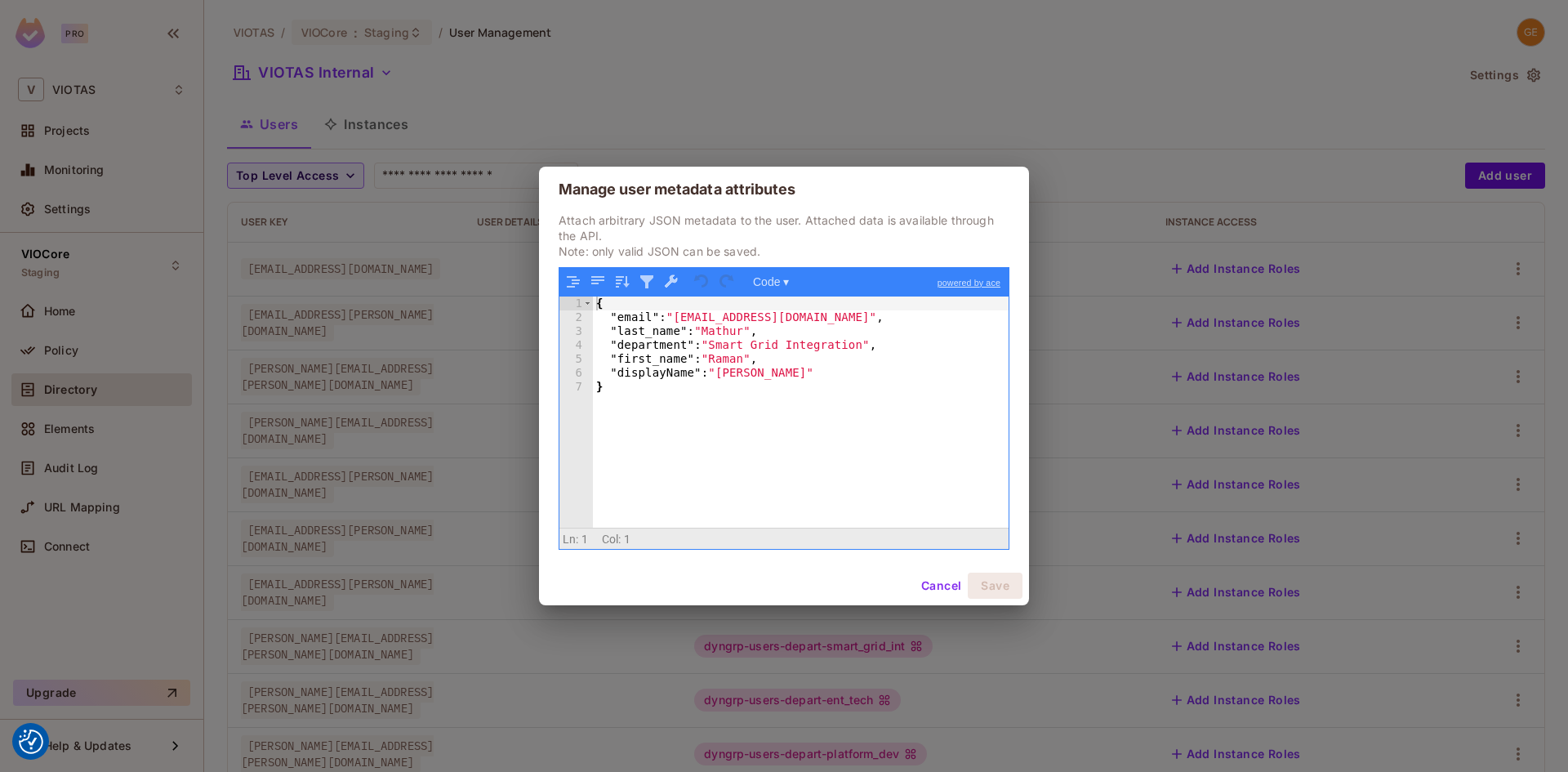
click at [932, 590] on button "Cancel" at bounding box center [941, 586] width 53 height 26
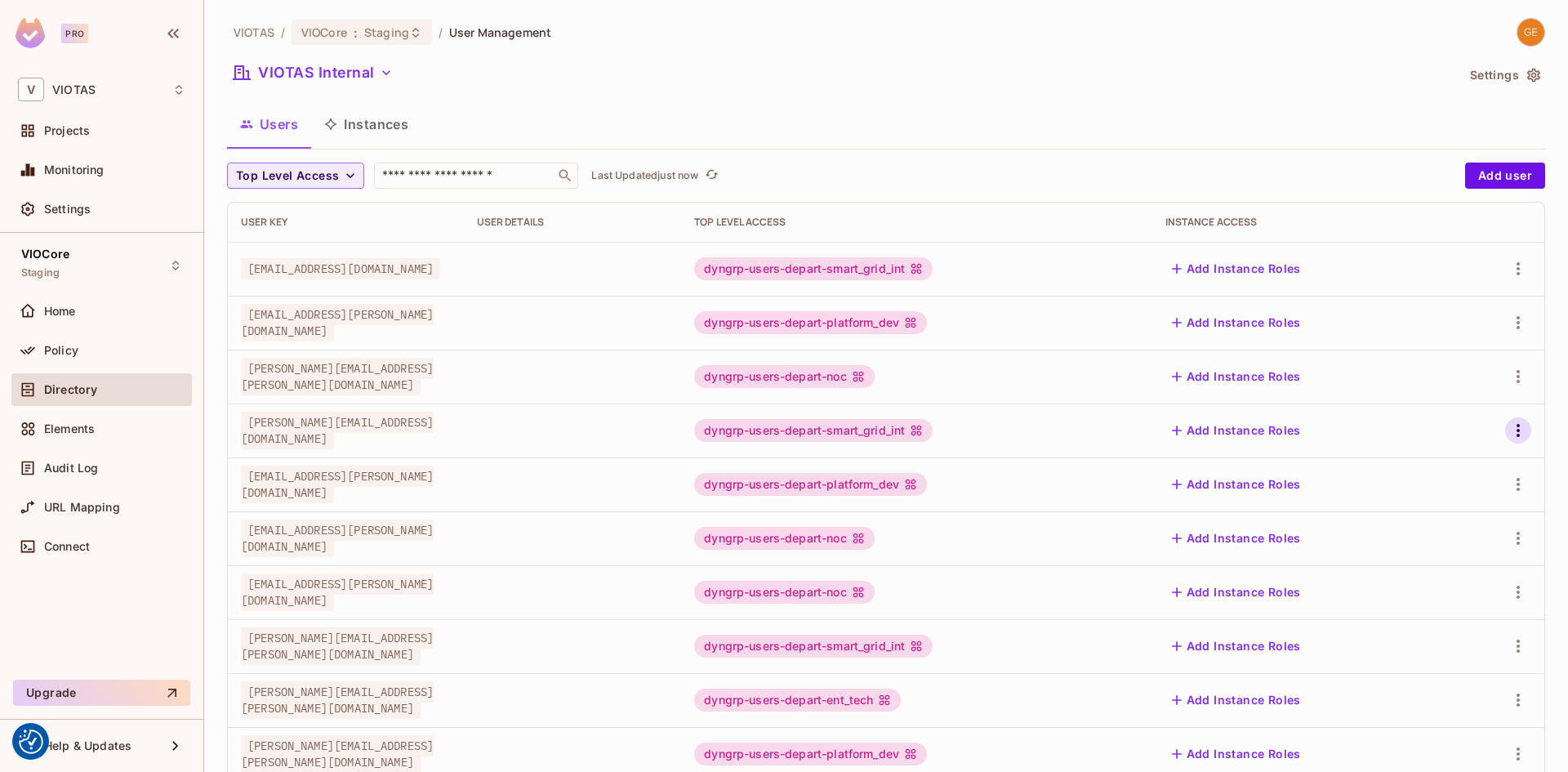
click at [1508, 431] on icon "button" at bounding box center [1518, 430] width 20 height 20
click at [1433, 502] on div "Edit Attributes" at bounding box center [1449, 504] width 81 height 16
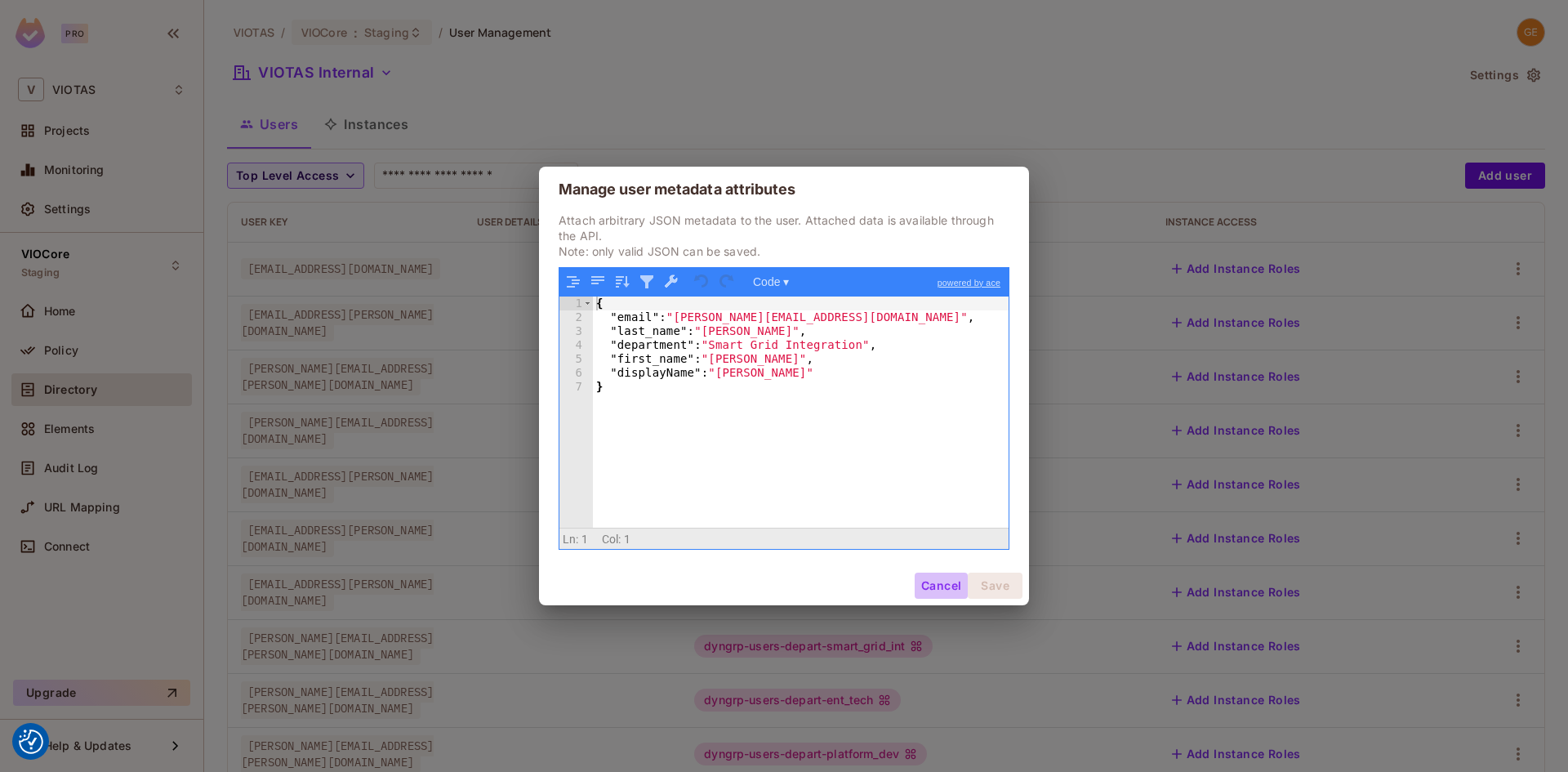
click at [938, 586] on button "Cancel" at bounding box center [941, 586] width 53 height 26
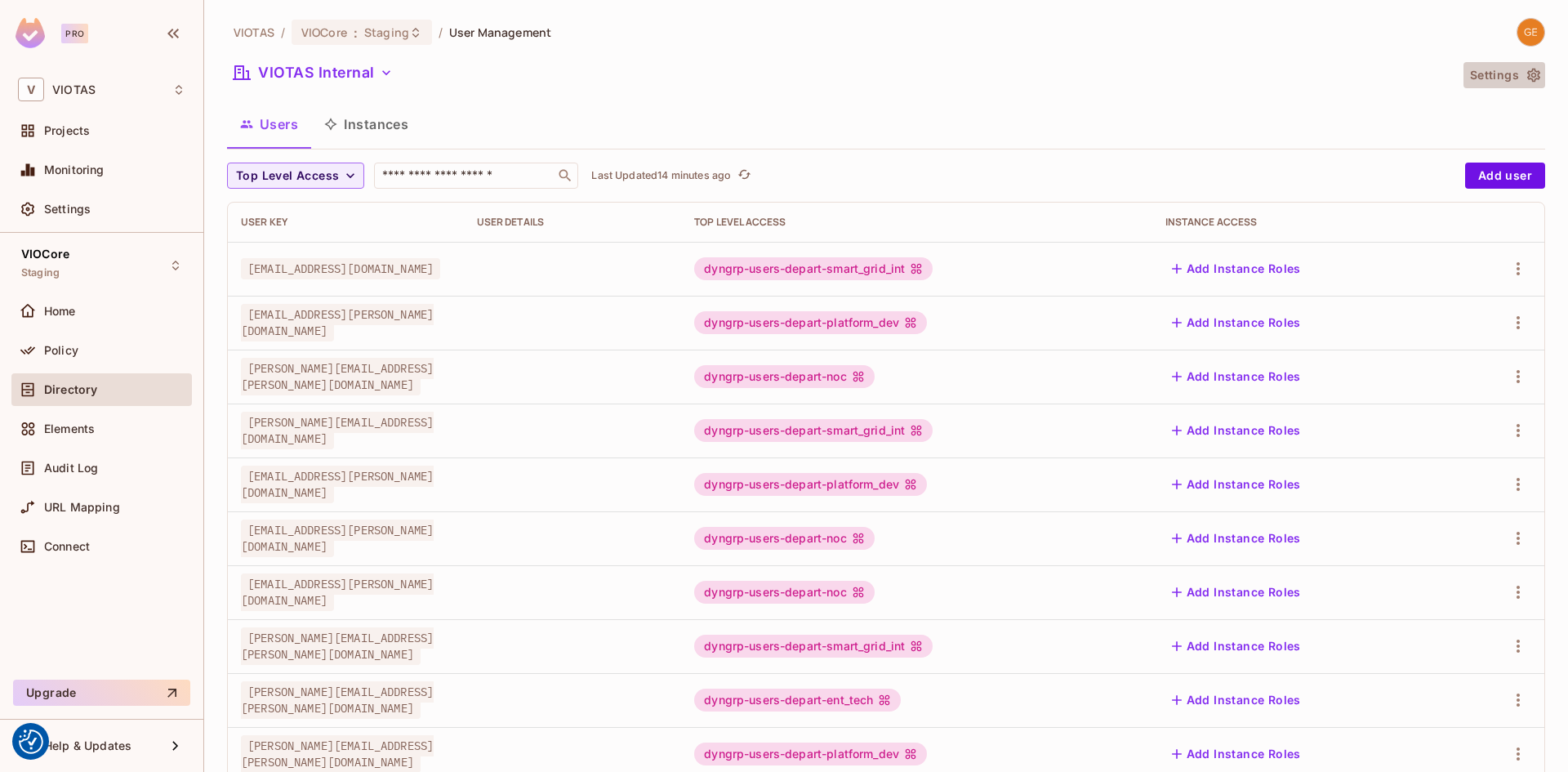
click at [1506, 83] on button "Settings" at bounding box center [1504, 75] width 82 height 26
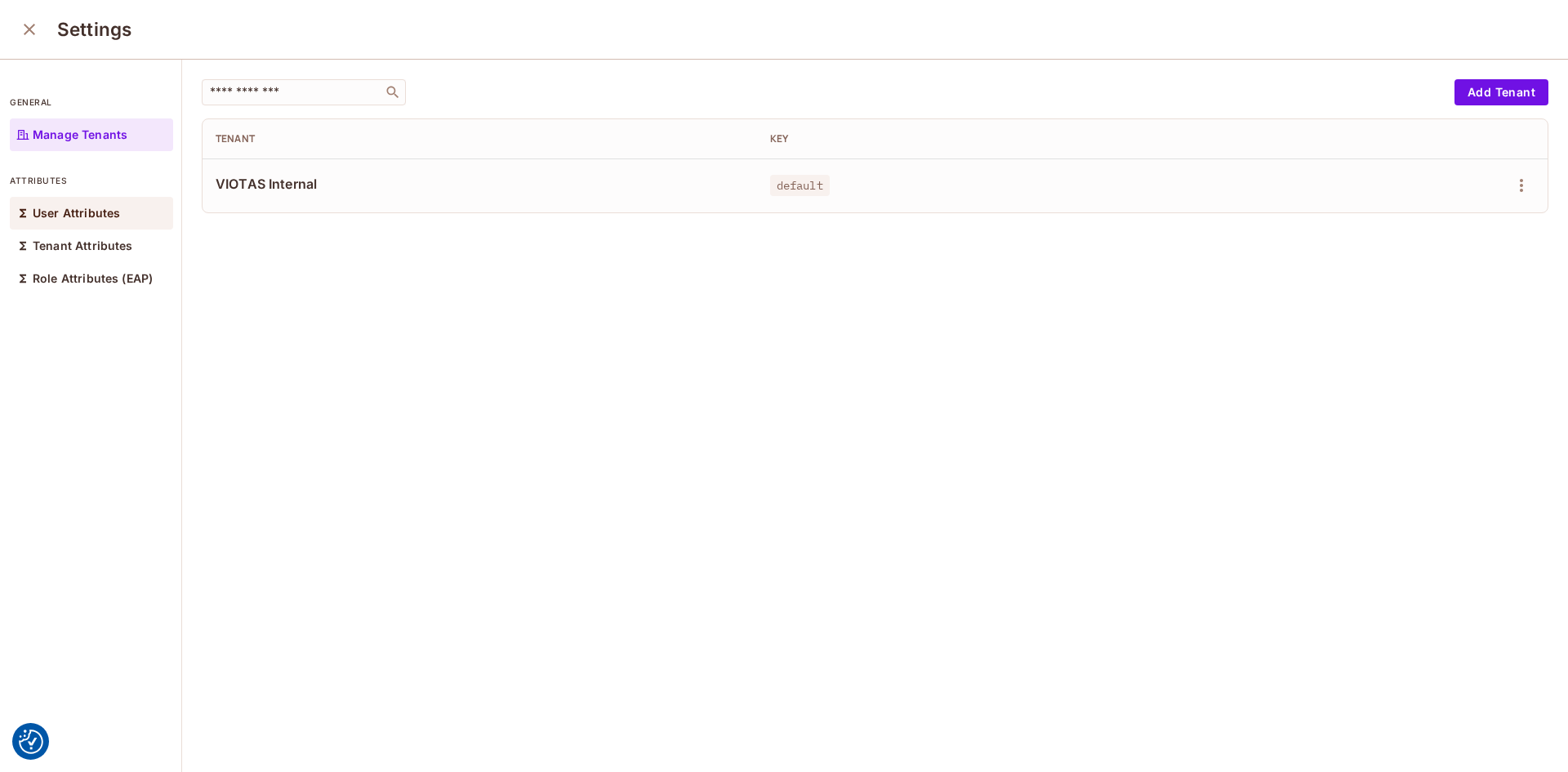
click at [105, 204] on div "User Attributes" at bounding box center [92, 213] width 163 height 32
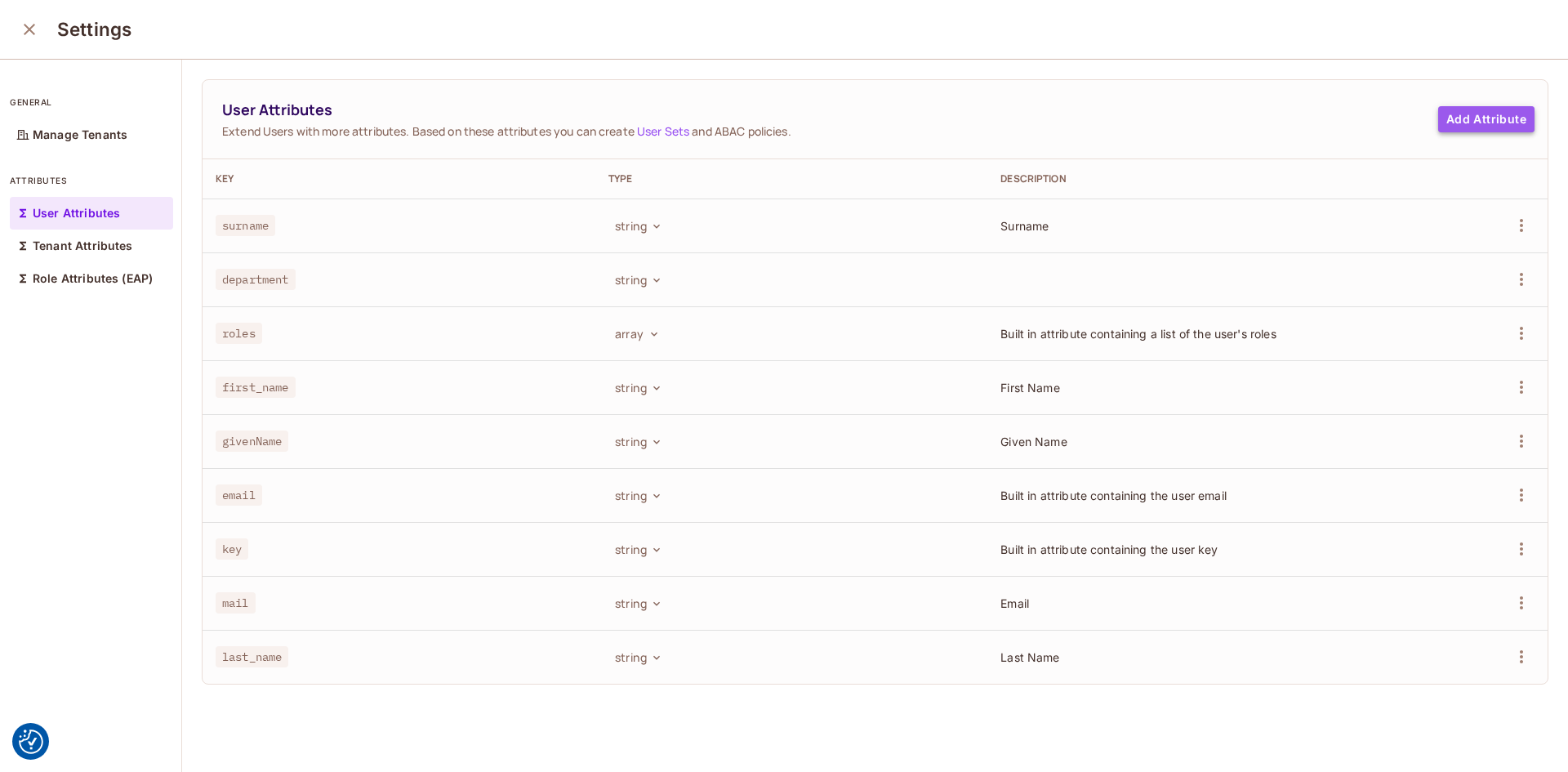
click at [1456, 117] on button "Add Attribute" at bounding box center [1485, 119] width 96 height 26
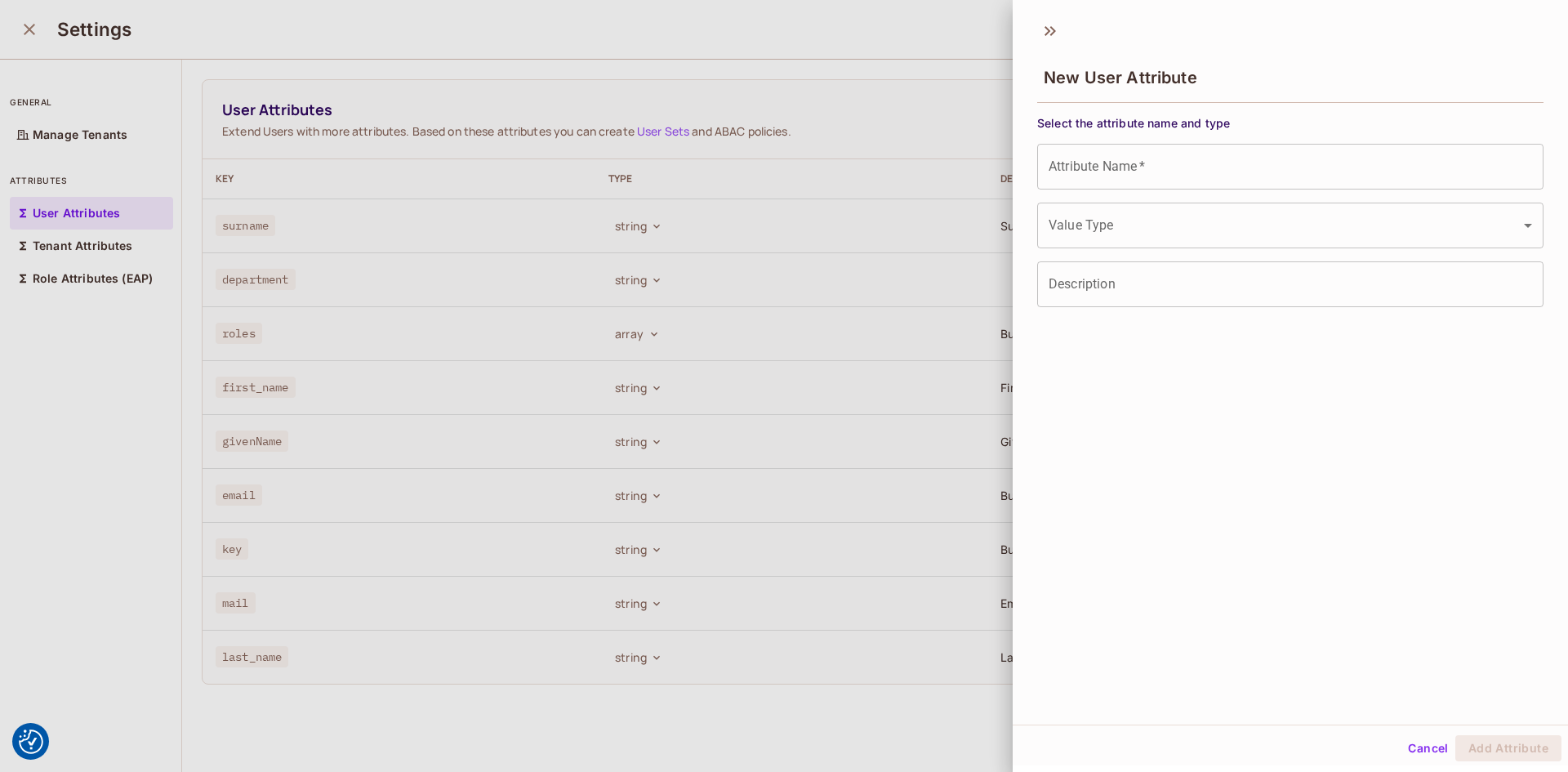
click at [1109, 175] on input "Attribute Name   *" at bounding box center [1290, 167] width 506 height 46
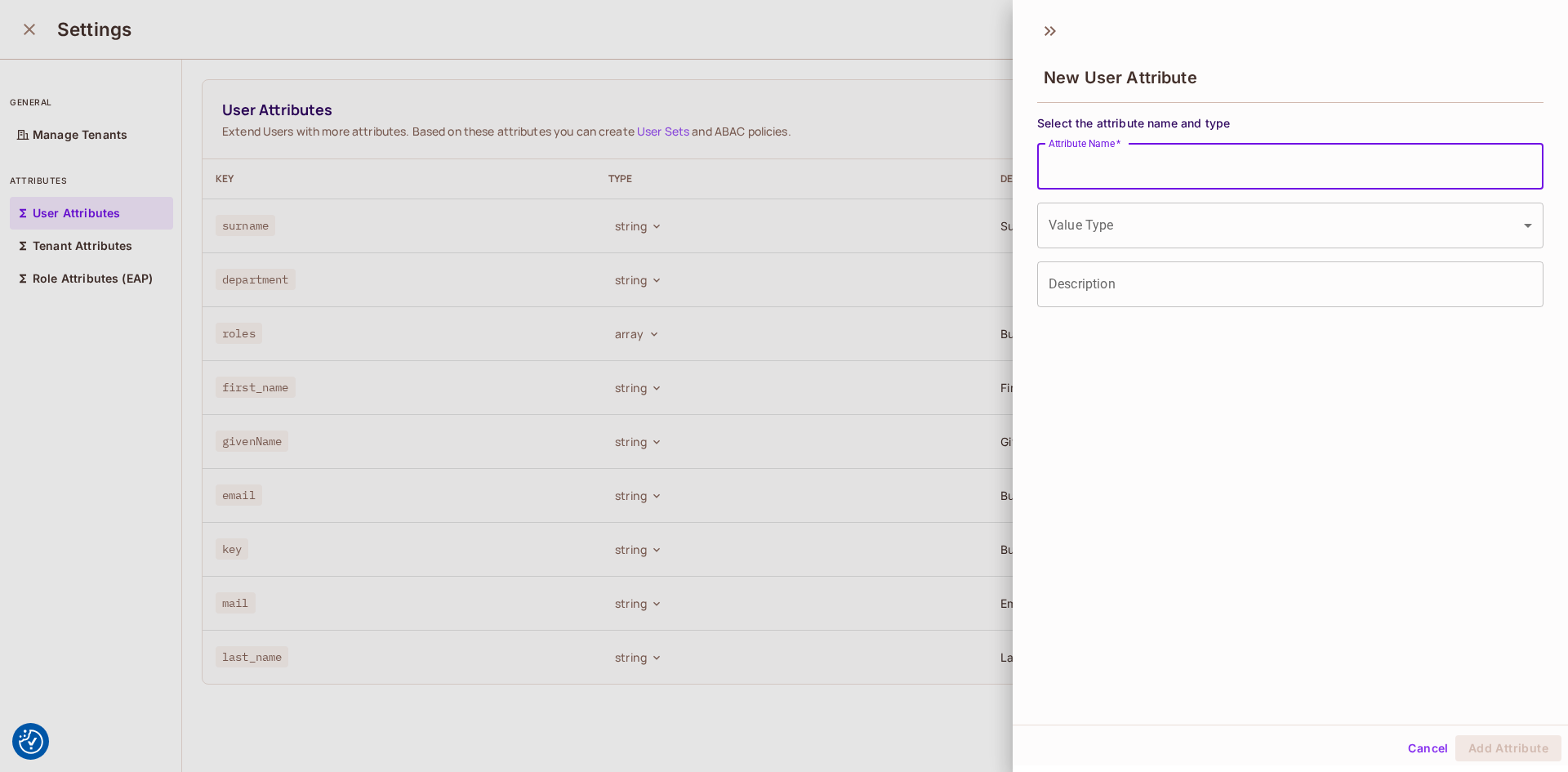
type input "*"
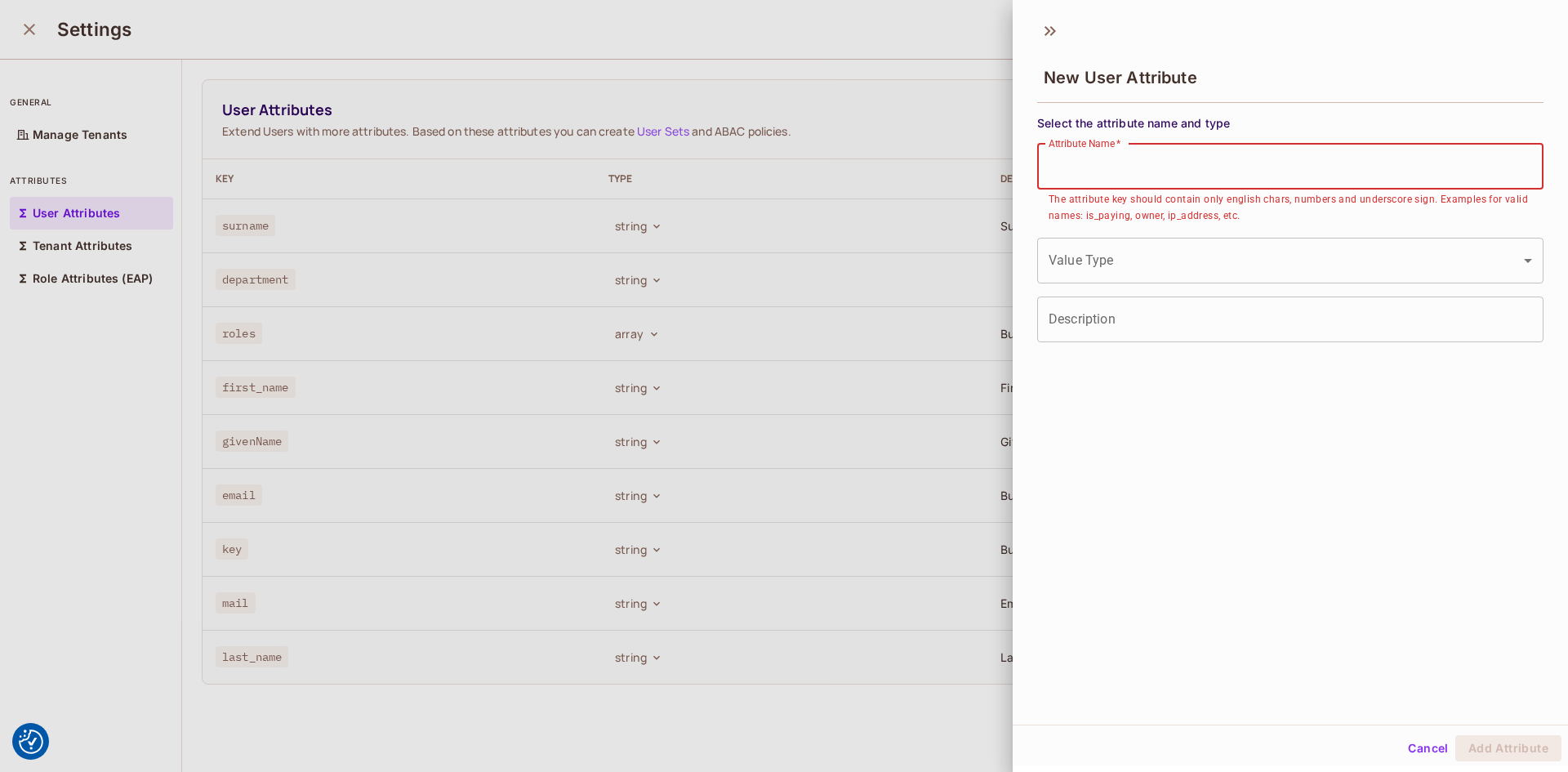
paste input "**********"
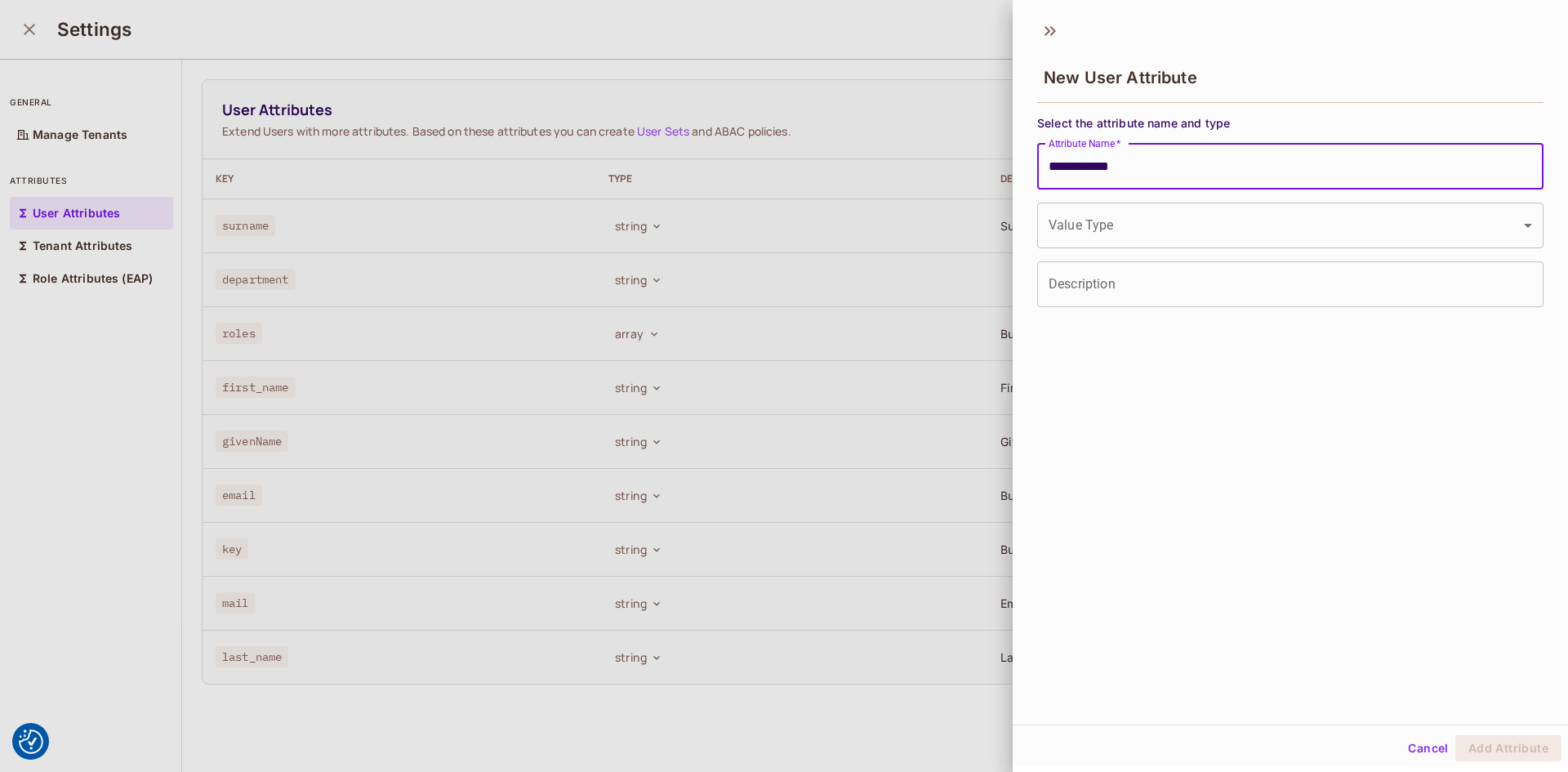
type input "**********"
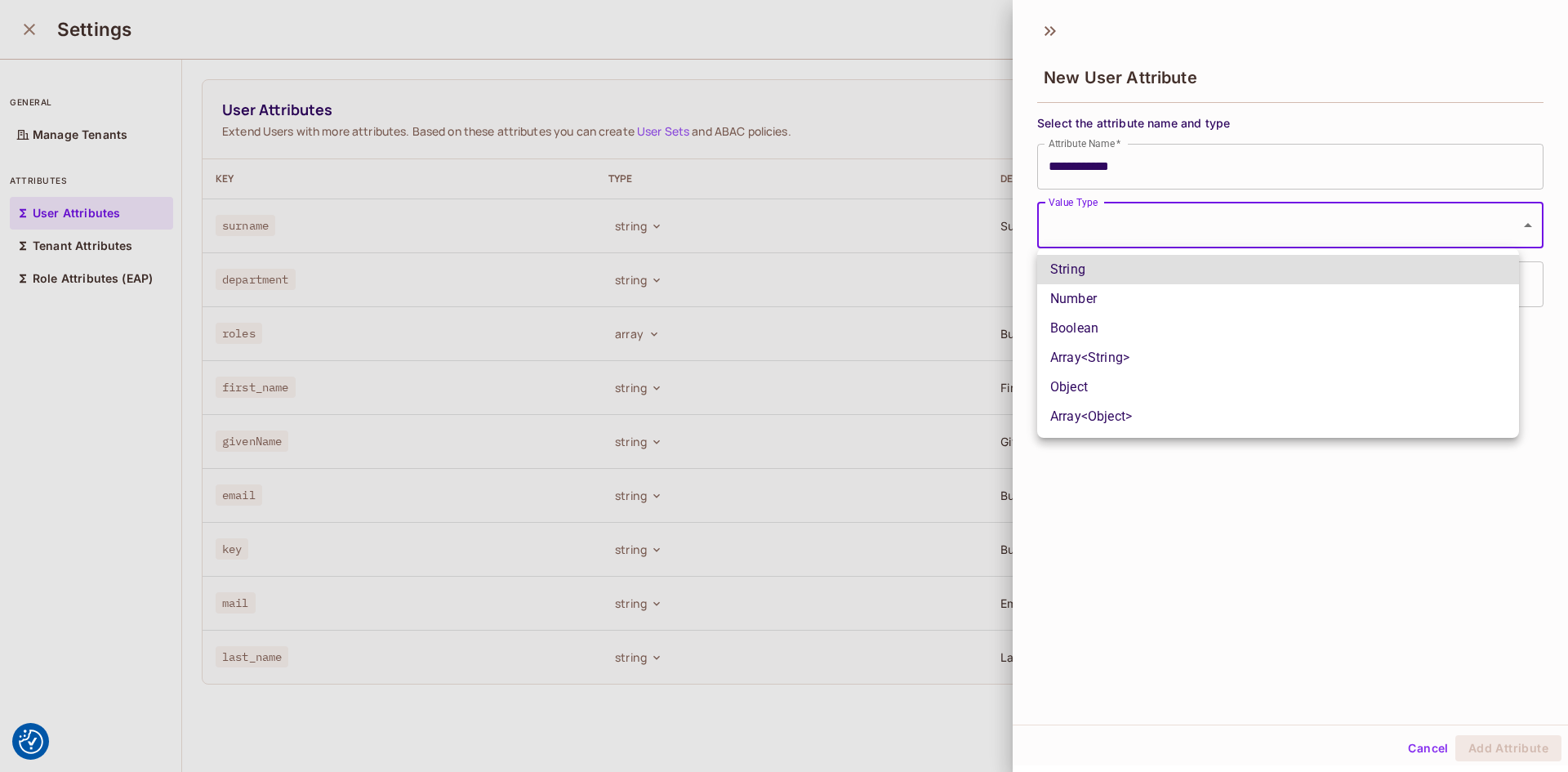
click at [1109, 225] on body "We use cookies to enhance your browsing experience, serve personalized ads or c…" at bounding box center [784, 386] width 1568 height 772
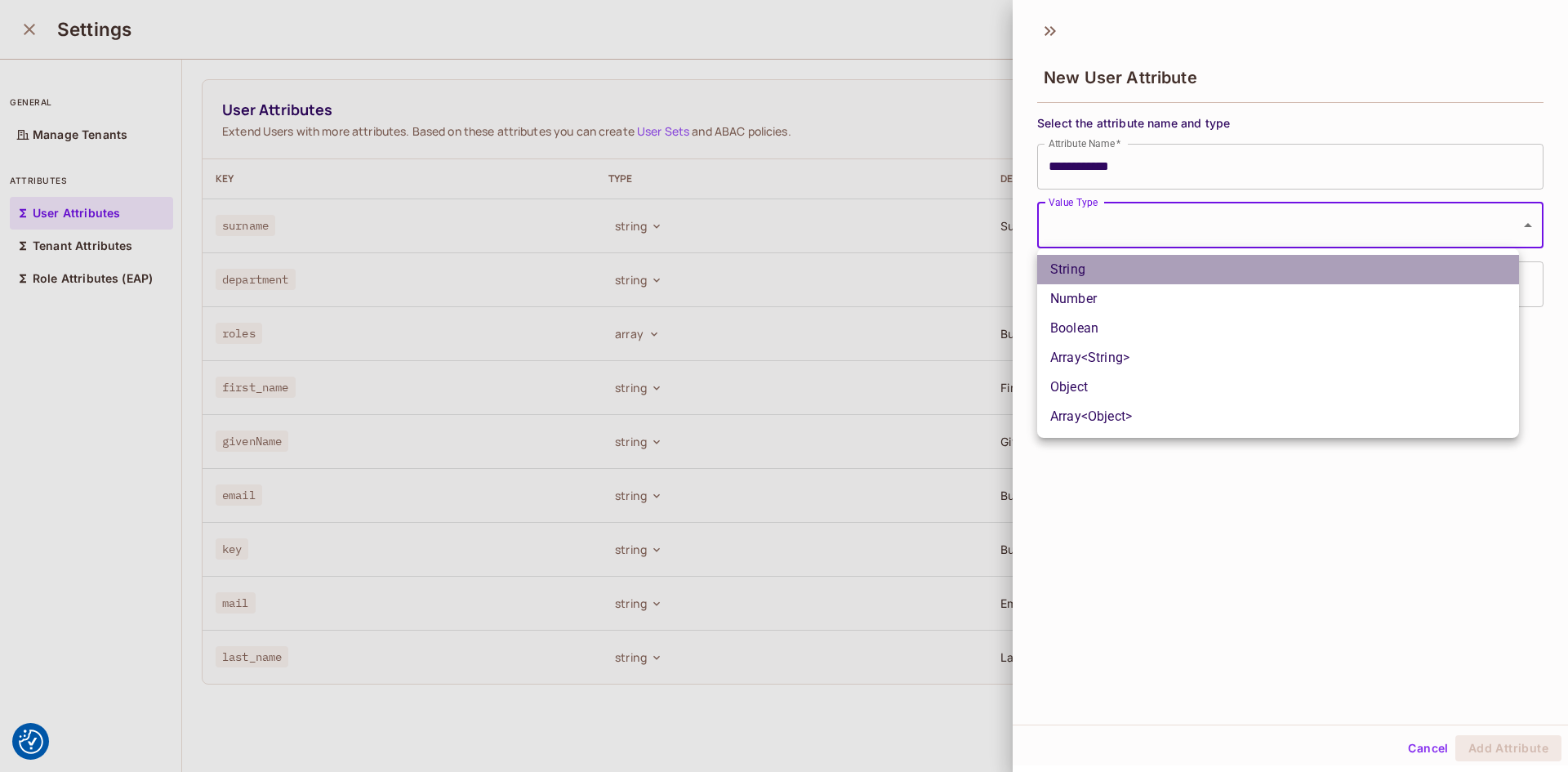
click at [1087, 277] on li "String" at bounding box center [1278, 269] width 482 height 30
type input "******"
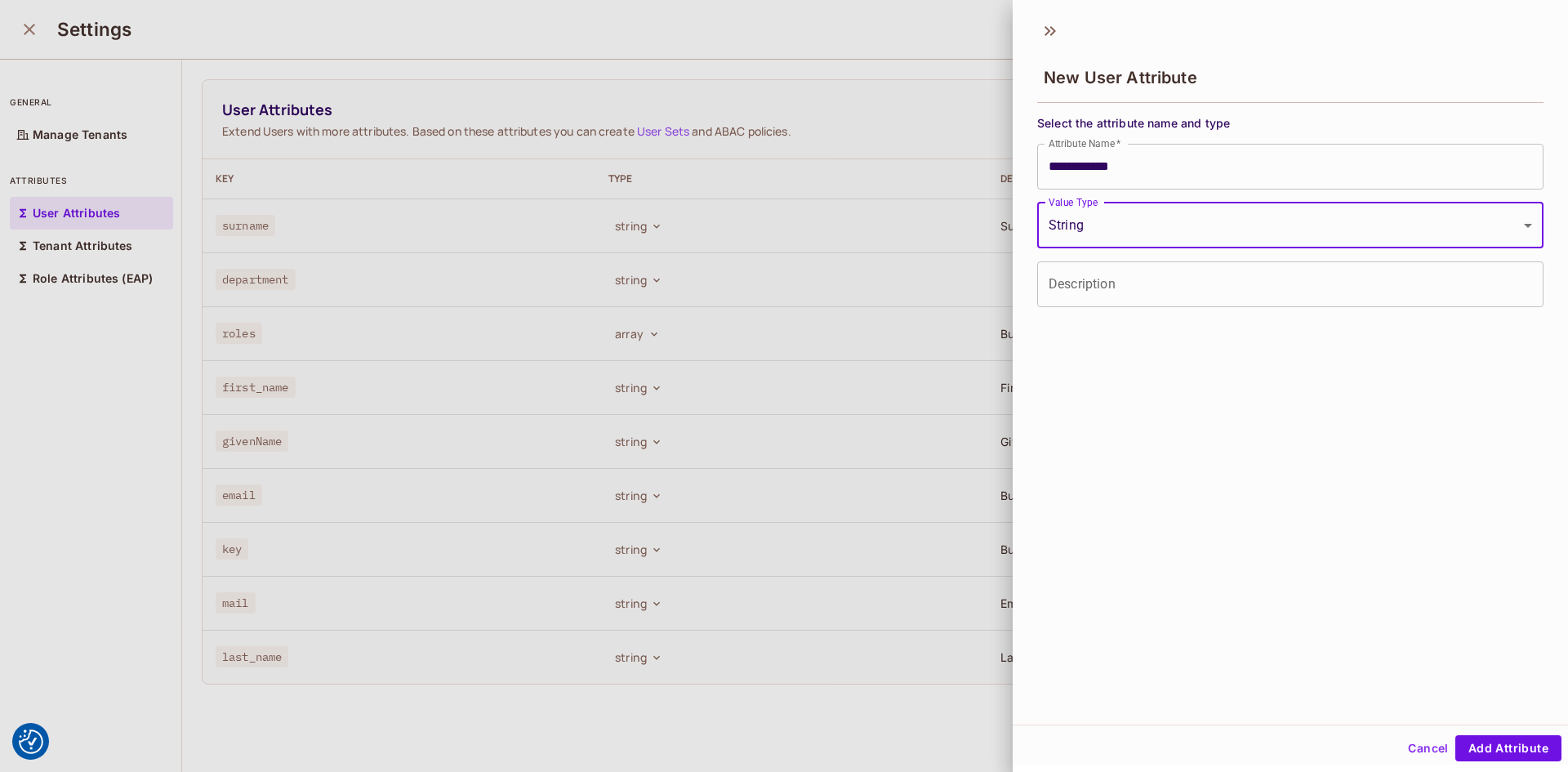
click at [1100, 284] on input "Description" at bounding box center [1290, 284] width 506 height 46
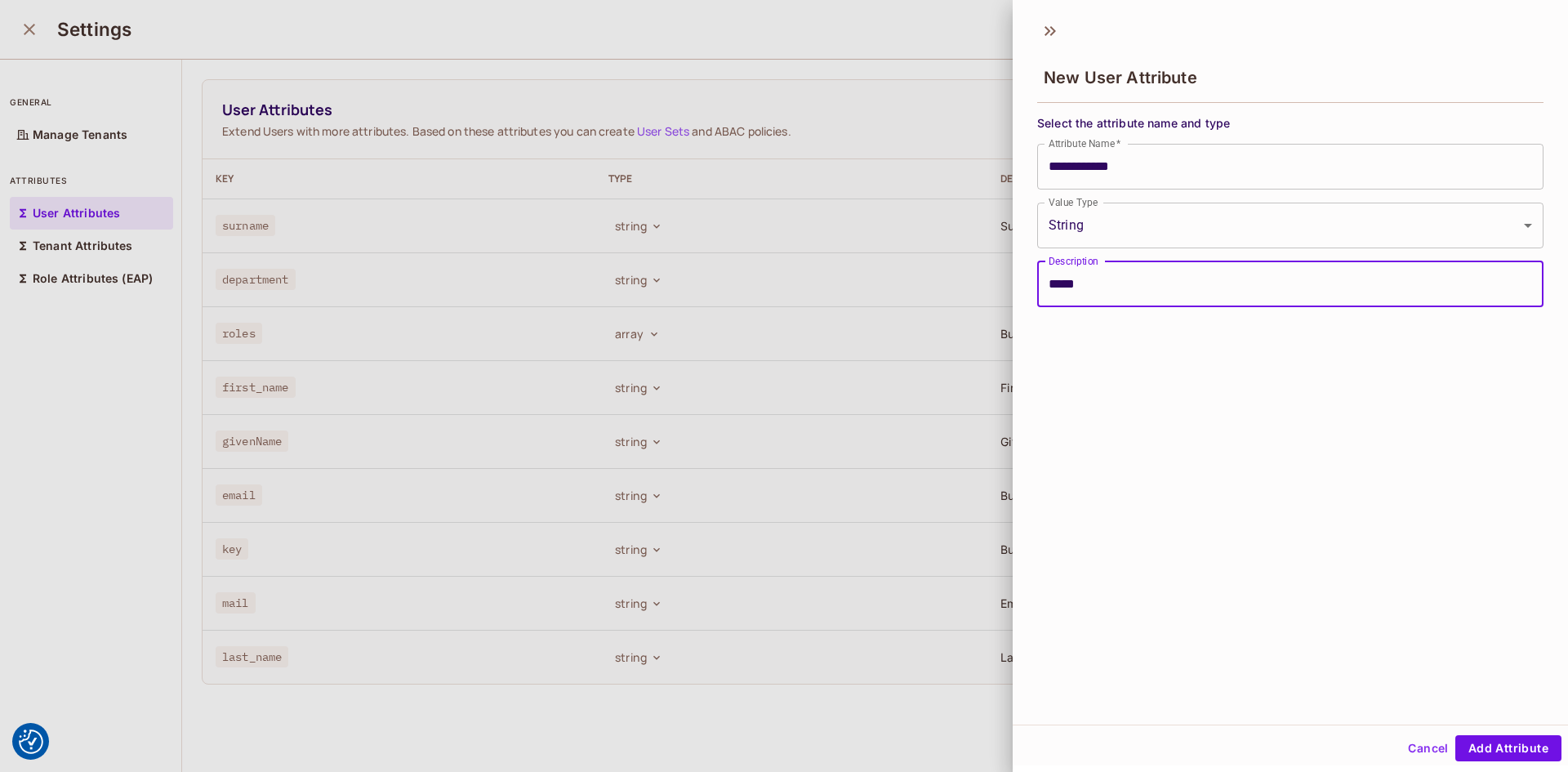
paste input "**********"
click at [1085, 283] on input "**********" at bounding box center [1290, 284] width 506 height 46
type input "**********"
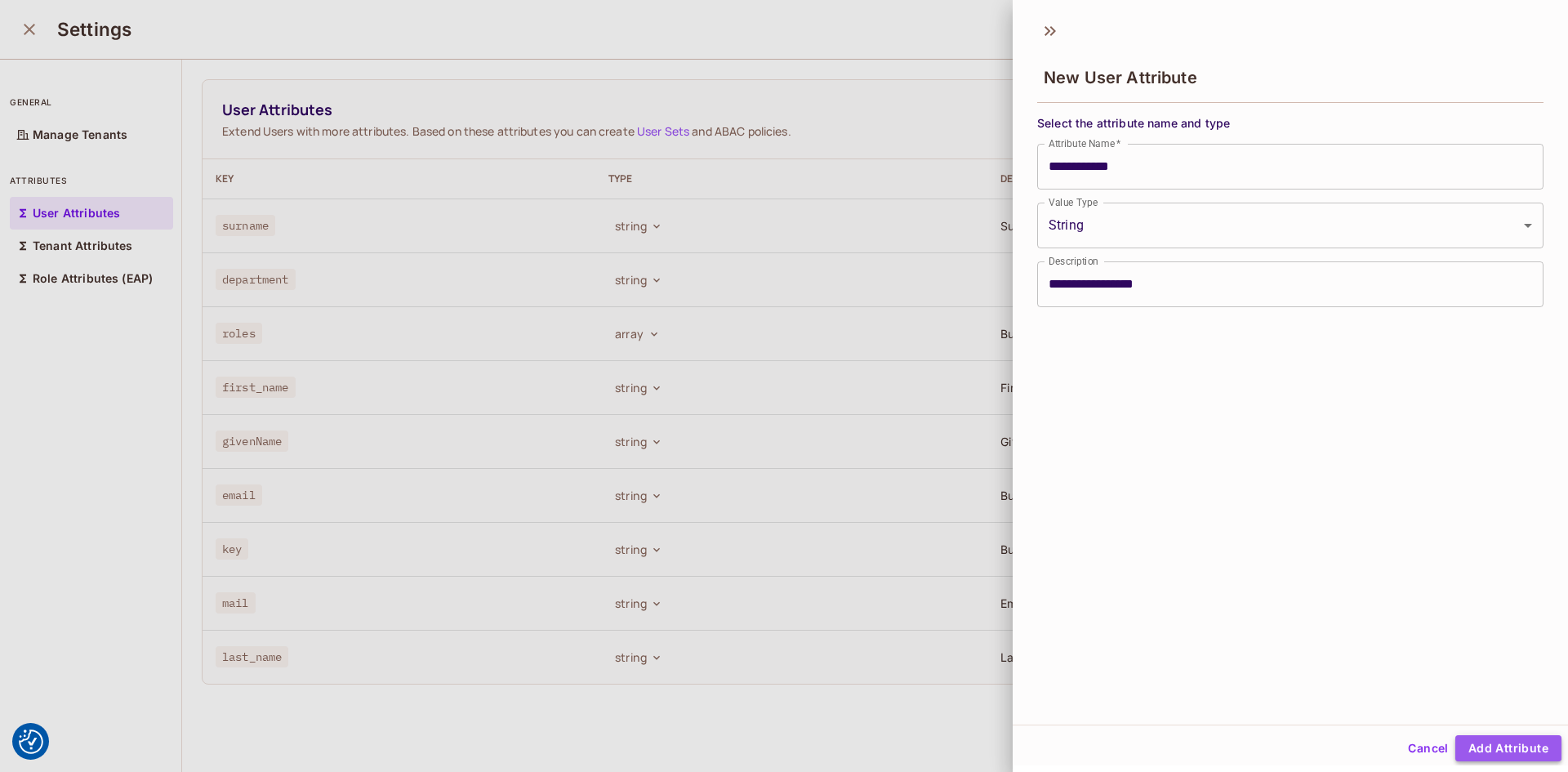
click at [1484, 741] on button "Add Attribute" at bounding box center [1508, 748] width 106 height 26
